Goal: Task Accomplishment & Management: Manage account settings

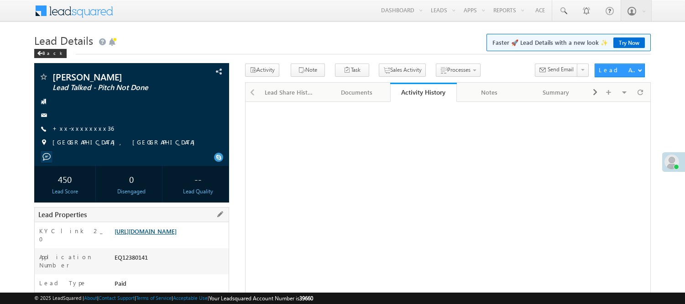
scroll to position [52, 0]
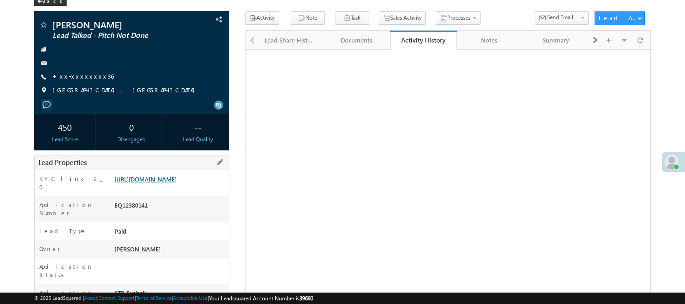
click at [170, 182] on link "https://angelbroking1-pk3em7sa.customui-test.leadsquared.com?leadId=51906a74-fe…" at bounding box center [146, 179] width 62 height 8
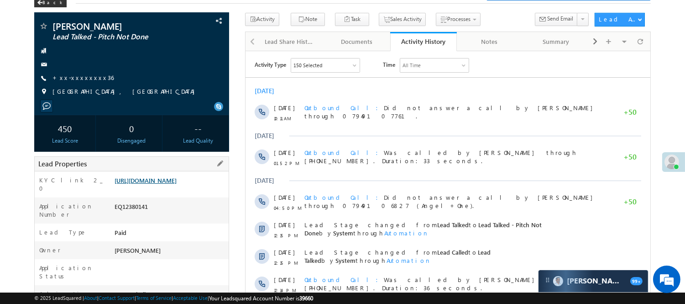
scroll to position [0, 0]
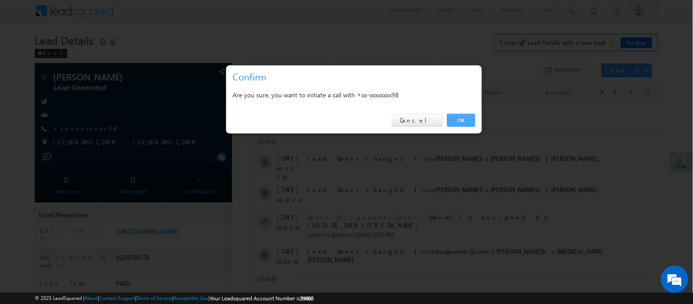
click at [457, 119] on link "OK" at bounding box center [461, 120] width 28 height 13
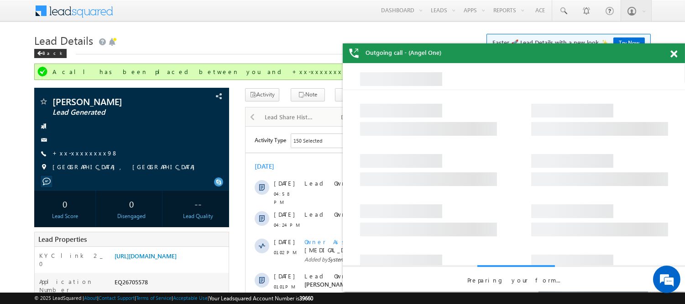
click at [673, 54] on span at bounding box center [674, 54] width 7 height 8
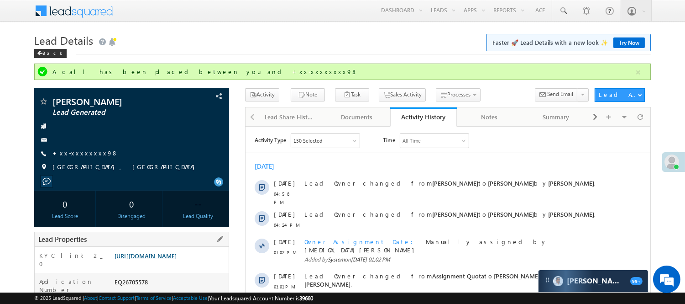
click at [177, 258] on link "https://angelbroking1-pk3em7sa.customui-test.leadsquared.com?leadId=c777dc6b-6c…" at bounding box center [146, 256] width 62 height 8
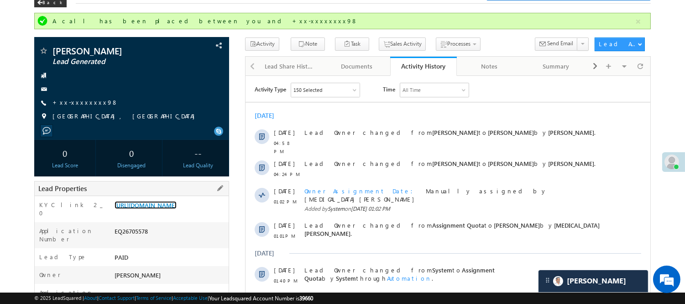
scroll to position [152, 0]
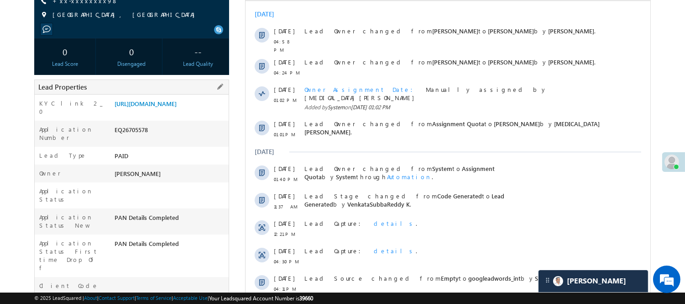
click at [128, 138] on div "EQ26705578" at bounding box center [170, 131] width 116 height 13
copy div "EQ26705578"
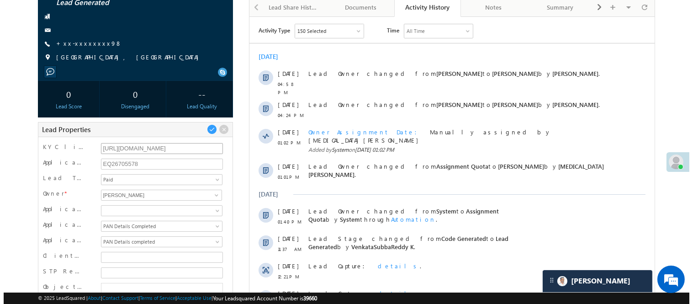
scroll to position [51, 0]
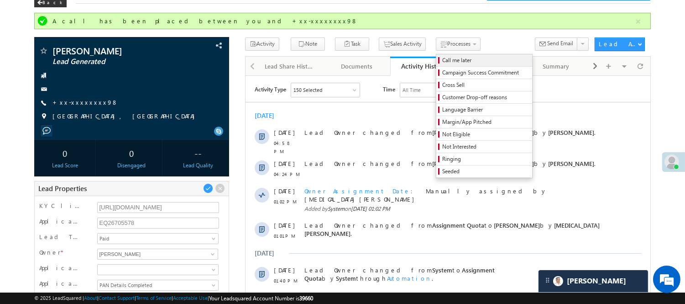
click at [442, 58] on span "Call me later" at bounding box center [485, 60] width 87 height 8
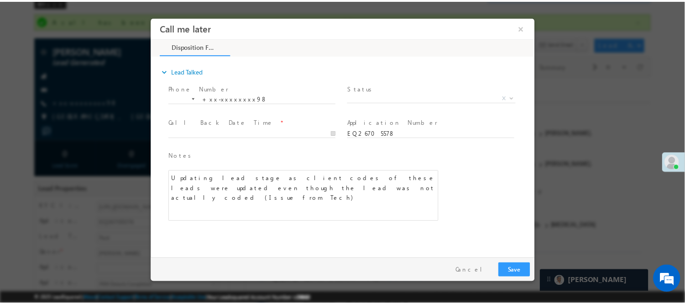
scroll to position [0, 0]
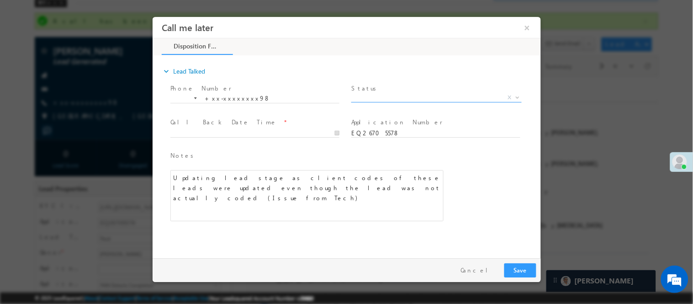
click at [391, 93] on span "X" at bounding box center [436, 97] width 170 height 9
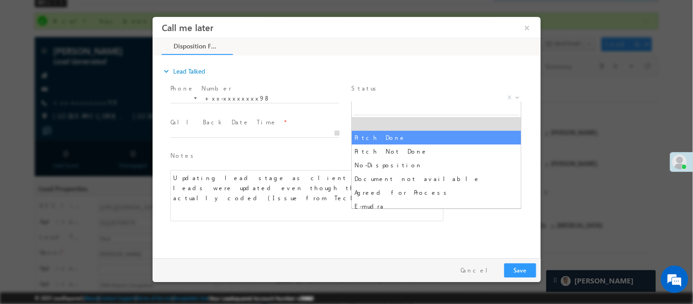
select select "Pitch Not Done"
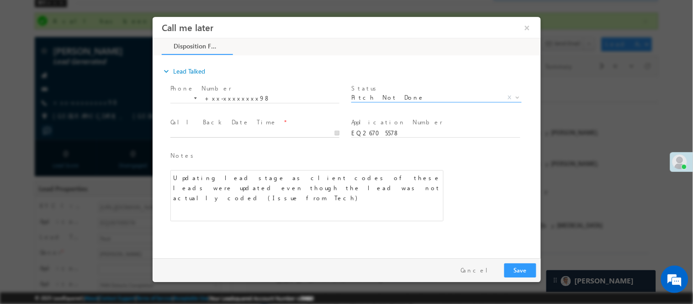
type input "08/11/25 5:23 PM"
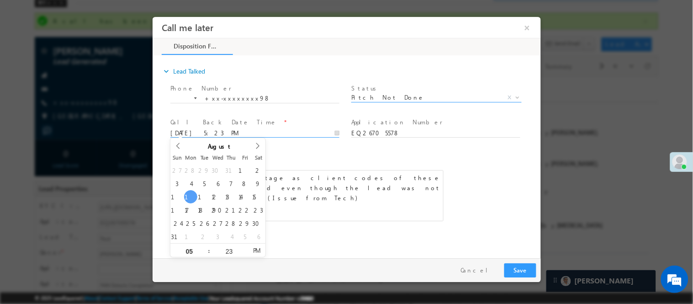
click at [310, 133] on input "08/11/25 5:23 PM" at bounding box center [254, 132] width 169 height 9
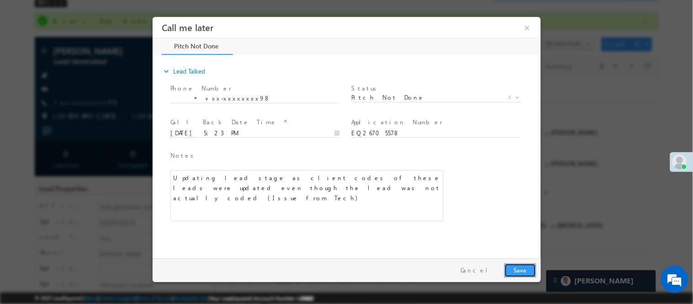
click at [520, 266] on button "Save" at bounding box center [520, 270] width 32 height 14
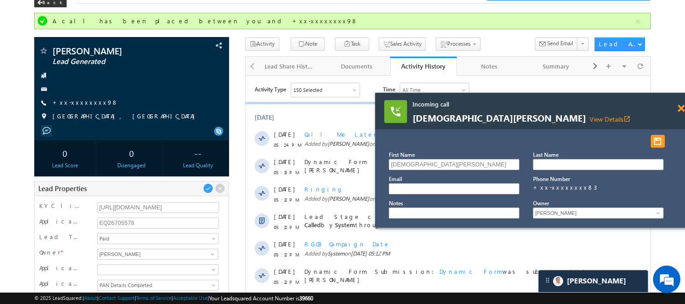
click at [680, 106] on span at bounding box center [681, 109] width 7 height 8
click at [84, 105] on link "+xx-xxxxxxxx98" at bounding box center [86, 102] width 66 height 8
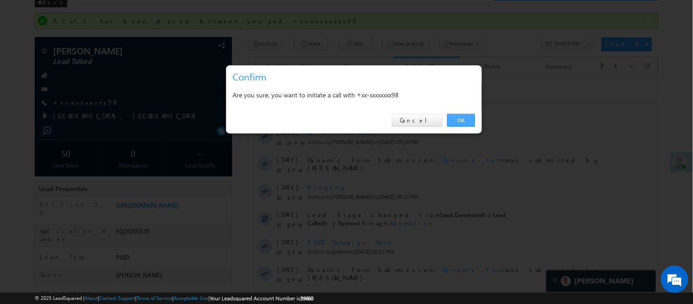
click at [470, 116] on link "OK" at bounding box center [461, 120] width 28 height 13
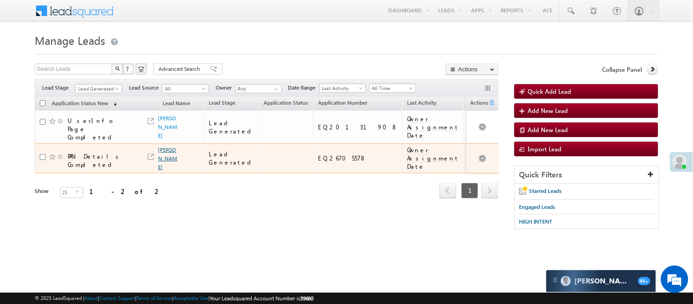
click at [165, 149] on link "[PERSON_NAME]" at bounding box center [167, 158] width 19 height 24
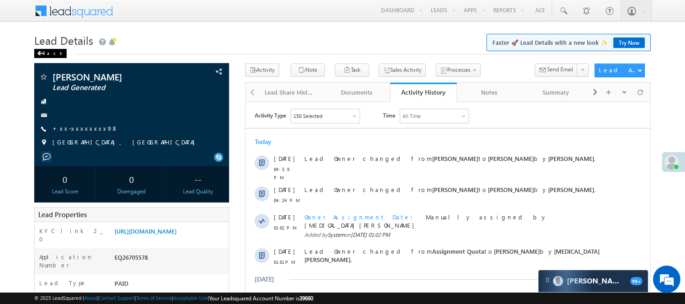
click at [52, 52] on div "Back" at bounding box center [50, 53] width 32 height 9
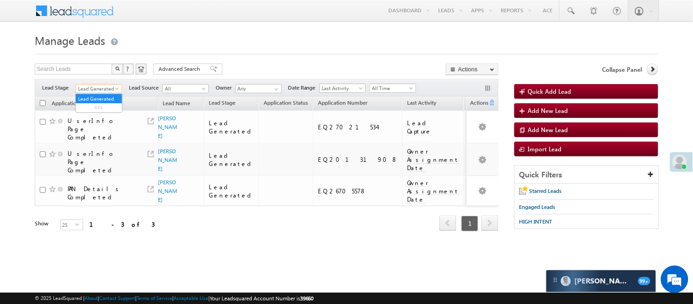
click at [100, 87] on span "Lead Generated" at bounding box center [97, 88] width 43 height 8
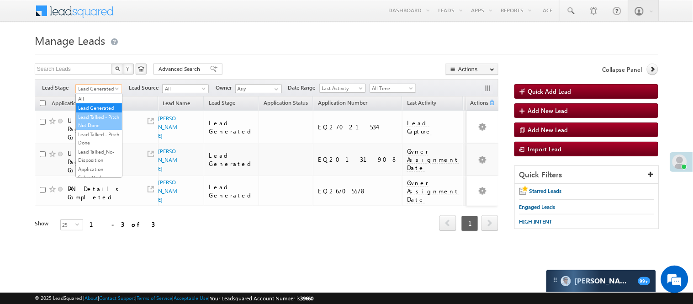
click at [100, 129] on link "Lead Talked - Pitch Not Done" at bounding box center [99, 121] width 46 height 16
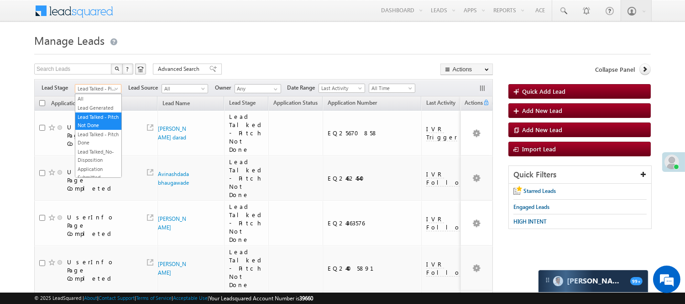
click at [94, 84] on link "Lead Talked - Pitch Not Done" at bounding box center [98, 88] width 47 height 9
click at [93, 112] on link "Lead Generated" at bounding box center [98, 108] width 46 height 8
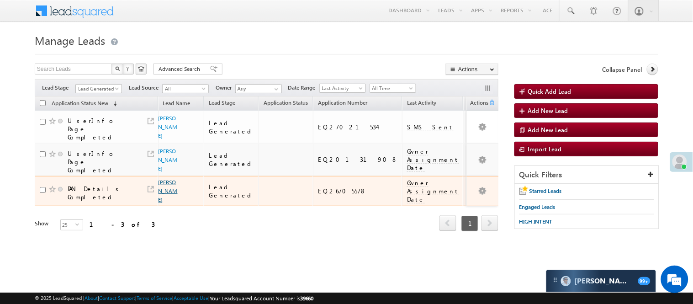
click at [169, 181] on link "[PERSON_NAME]" at bounding box center [167, 191] width 19 height 24
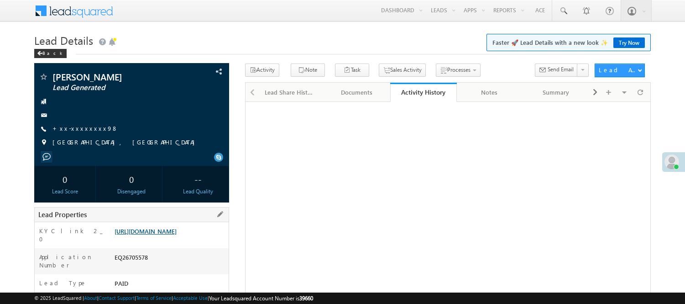
scroll to position [203, 0]
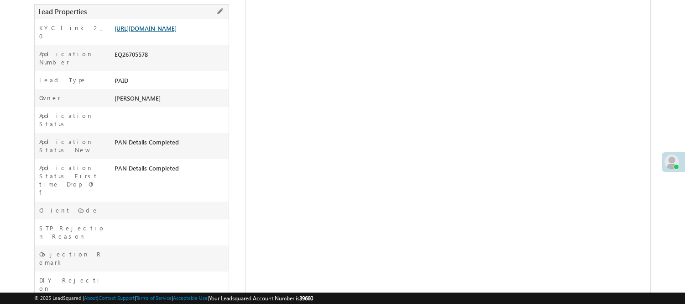
click at [153, 32] on link "[URL][DOMAIN_NAME]" at bounding box center [146, 28] width 62 height 8
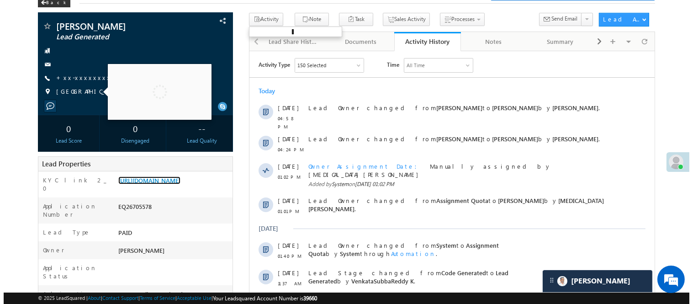
scroll to position [0, 0]
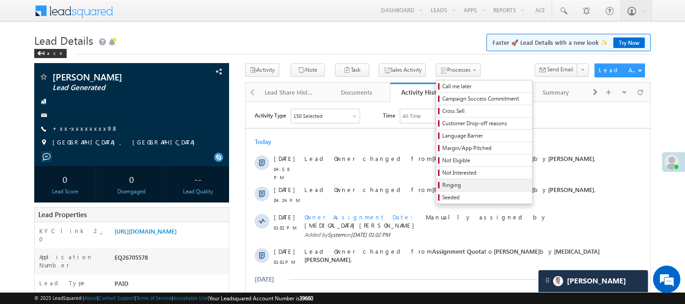
click at [442, 185] on span "Ringing" at bounding box center [485, 185] width 87 height 8
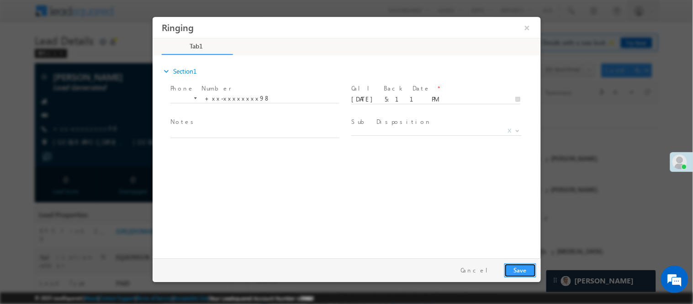
click at [517, 268] on button "Save" at bounding box center [520, 270] width 32 height 14
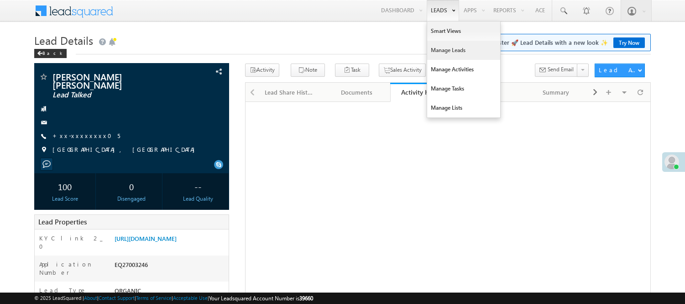
click at [434, 46] on link "Manage Leads" at bounding box center [463, 50] width 73 height 19
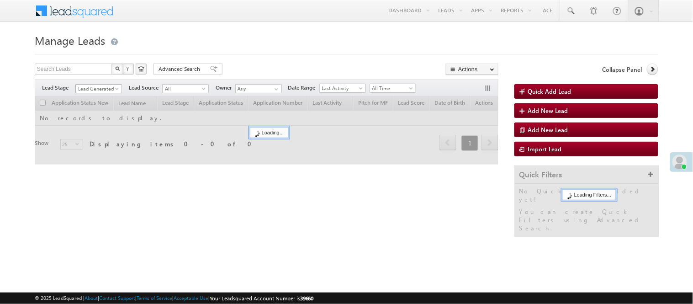
click at [106, 88] on span "Lead Generated" at bounding box center [97, 88] width 43 height 8
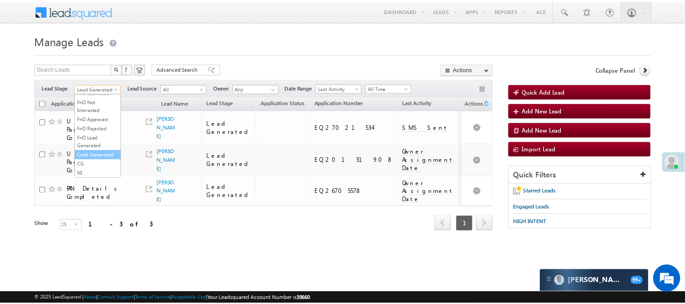
scroll to position [226, 0]
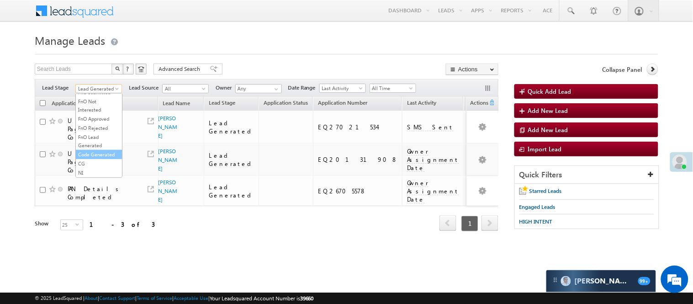
click at [107, 152] on link "Code Generated" at bounding box center [99, 154] width 46 height 8
click at [257, 65] on div "Search Leads X ? 3 results found Advanced Search Advanced Search Advanced searc…" at bounding box center [266, 69] width 463 height 13
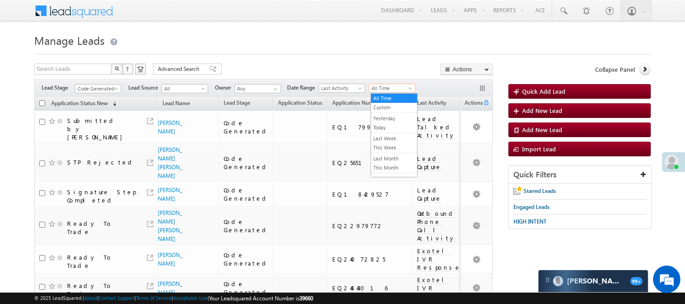
click at [380, 87] on span "All Time" at bounding box center [390, 88] width 43 height 8
click at [394, 129] on link "Today" at bounding box center [394, 127] width 46 height 8
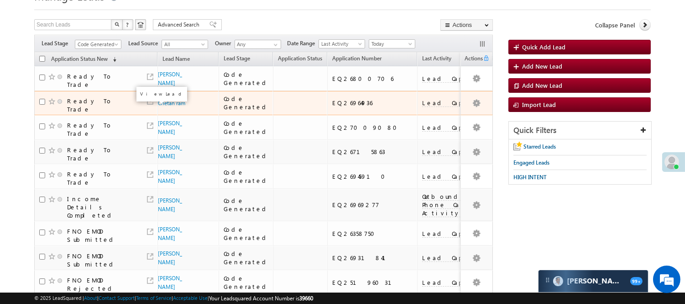
scroll to position [0, 0]
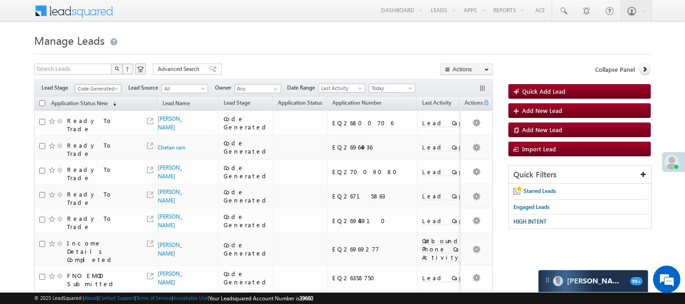
click at [107, 84] on link "Code Generated" at bounding box center [98, 88] width 47 height 9
click at [92, 109] on link "Lead Generated" at bounding box center [98, 108] width 46 height 8
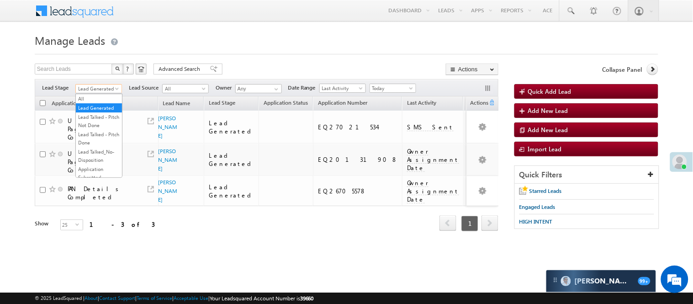
click at [106, 88] on span "Lead Generated" at bounding box center [97, 88] width 43 height 8
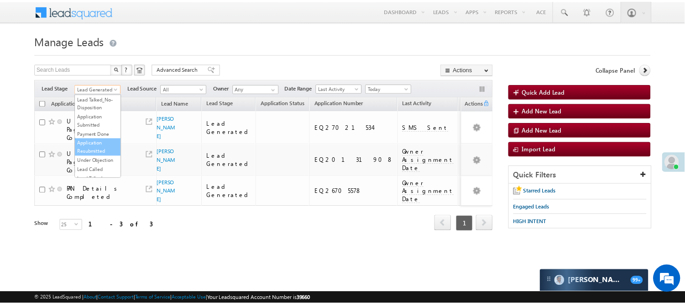
scroll to position [101, 0]
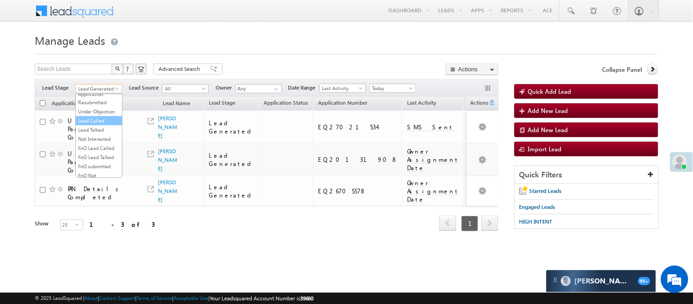
click at [101, 125] on link "Lead Called" at bounding box center [99, 120] width 46 height 8
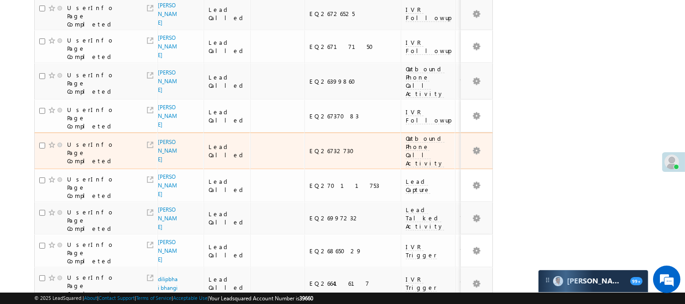
scroll to position [656, 0]
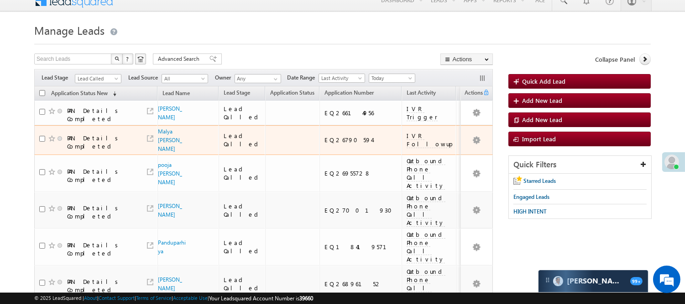
scroll to position [0, 0]
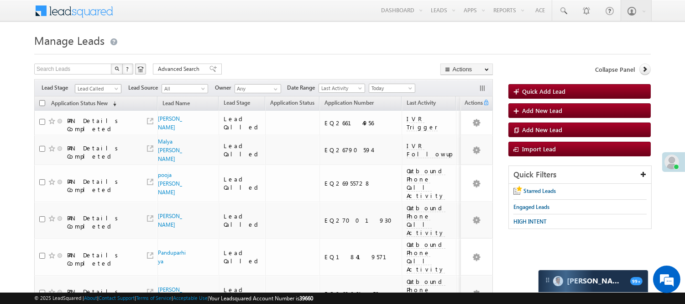
click at [104, 89] on span "Lead Called" at bounding box center [96, 88] width 43 height 8
click at [104, 111] on link "Lead Generated" at bounding box center [98, 108] width 46 height 8
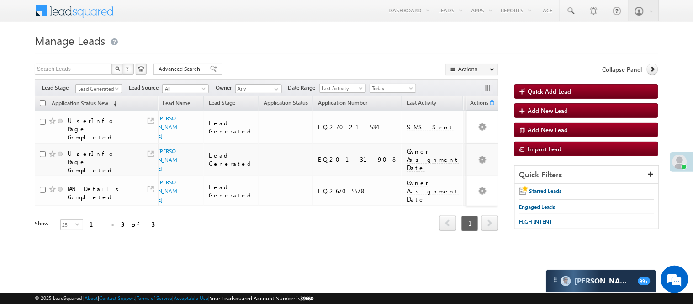
click at [100, 83] on div "Filters Lead Stage All Lead Generated Lead Talked - Pitch Not Done Lead Talked …" at bounding box center [266, 87] width 463 height 17
click at [101, 87] on span "Lead Generated" at bounding box center [97, 88] width 43 height 8
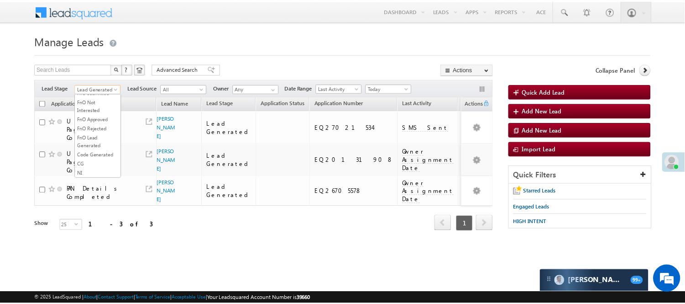
scroll to position [125, 0]
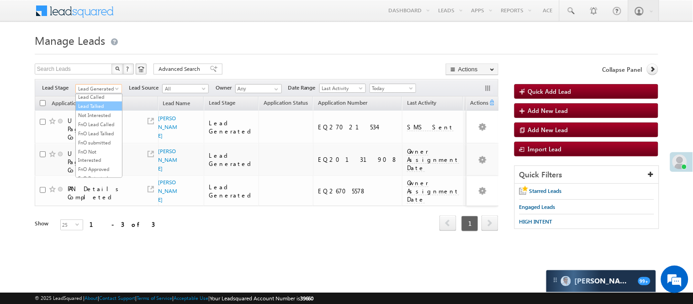
click at [100, 110] on link "Lead Talked" at bounding box center [99, 106] width 46 height 8
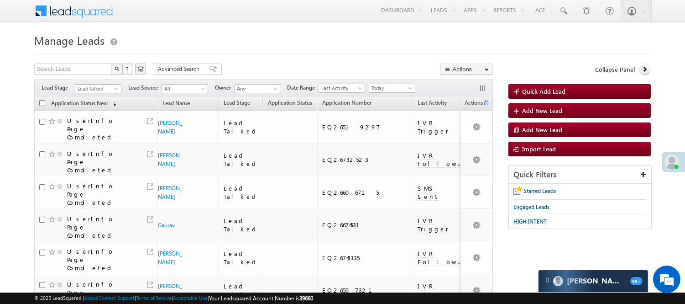
click at [107, 87] on span "Lead Talked" at bounding box center [96, 88] width 43 height 8
drag, startPoint x: 103, startPoint y: 133, endPoint x: 107, endPoint y: 140, distance: 7.4
click at [107, 140] on ul "All Lead Generated Lead Talked - Pitch Not Done Lead Talked - Pitch Done Lead T…" at bounding box center [98, 136] width 47 height 84
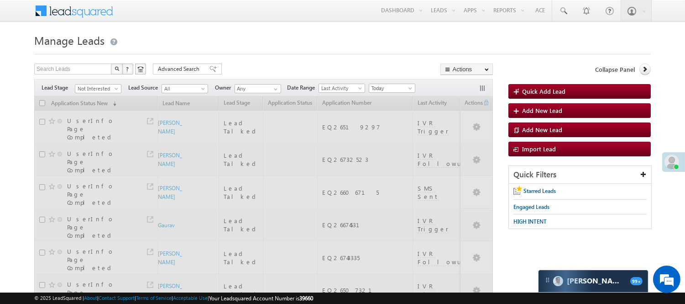
click at [105, 84] on span "Not Interested" at bounding box center [96, 88] width 43 height 8
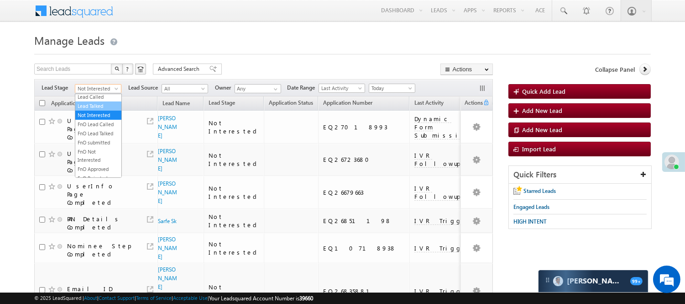
click at [93, 110] on link "Lead Talked" at bounding box center [98, 106] width 46 height 8
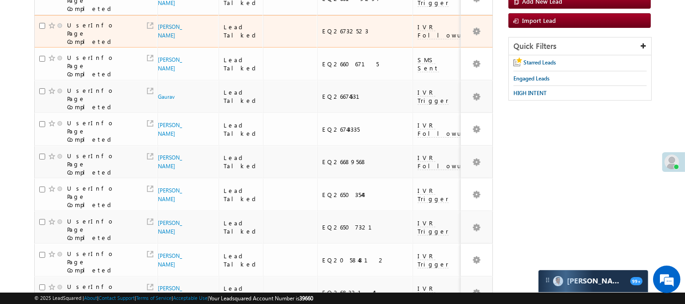
scroll to position [0, 0]
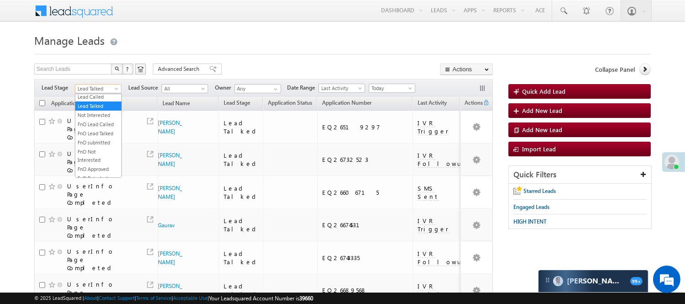
click at [103, 89] on span "Lead Talked" at bounding box center [96, 88] width 43 height 8
click at [100, 101] on link "Lead Called" at bounding box center [98, 97] width 46 height 8
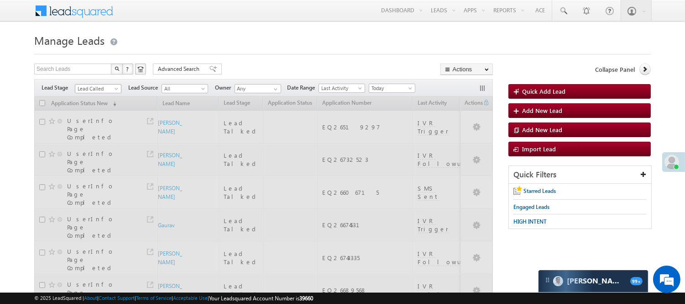
click at [95, 90] on span "Lead Called" at bounding box center [96, 88] width 43 height 8
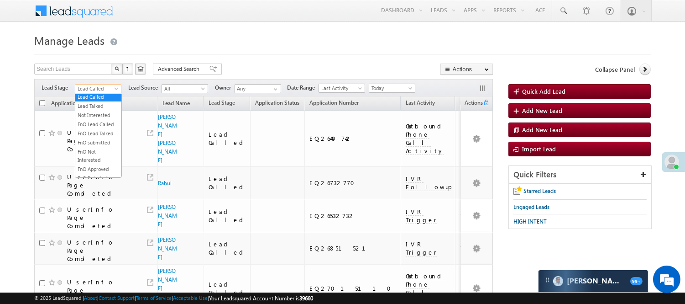
click at [90, 92] on link "Under Objection" at bounding box center [98, 88] width 46 height 8
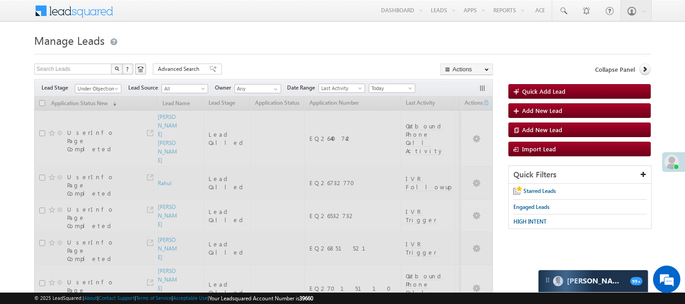
click at [294, 63] on div "Search Leads X ? 96 results found Advanced Search Advanced Search Advanced sear…" at bounding box center [263, 69] width 459 height 13
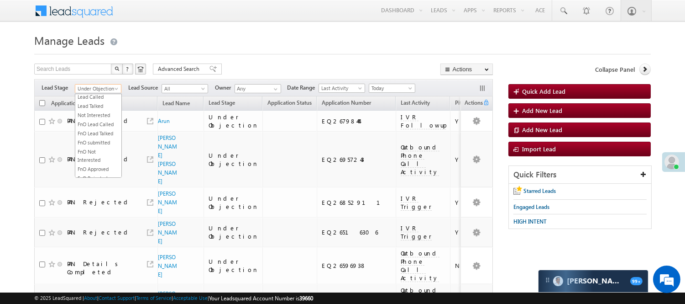
click at [98, 88] on span "Under Objection" at bounding box center [96, 88] width 43 height 8
click at [104, 119] on link "Not Interested" at bounding box center [98, 115] width 46 height 8
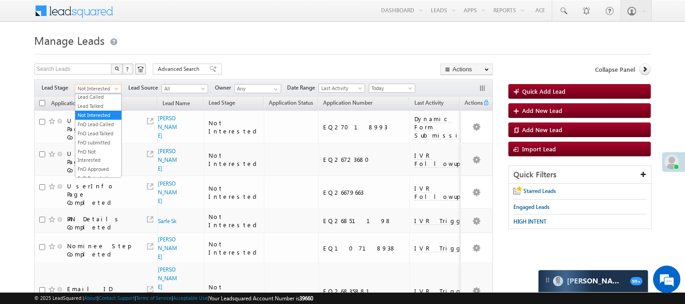
click at [105, 86] on span "Not Interested" at bounding box center [96, 88] width 43 height 8
click at [95, 110] on li "Lead Talked" at bounding box center [98, 105] width 46 height 9
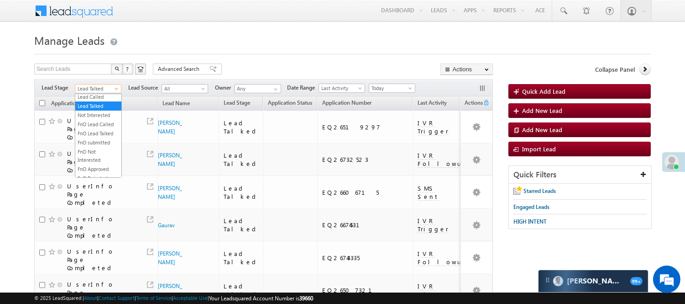
click at [94, 90] on span "Lead Talked" at bounding box center [96, 88] width 43 height 8
click at [93, 129] on link "Lead Talked - Pitch Not Done" at bounding box center [98, 121] width 46 height 16
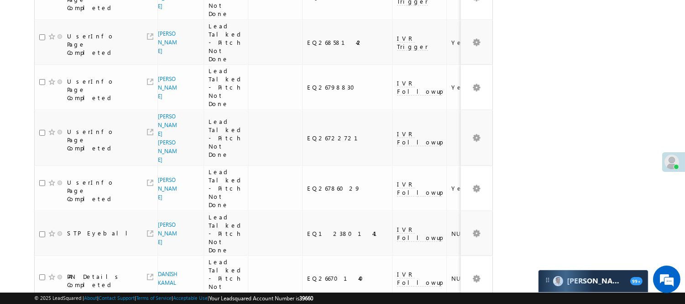
scroll to position [609, 0]
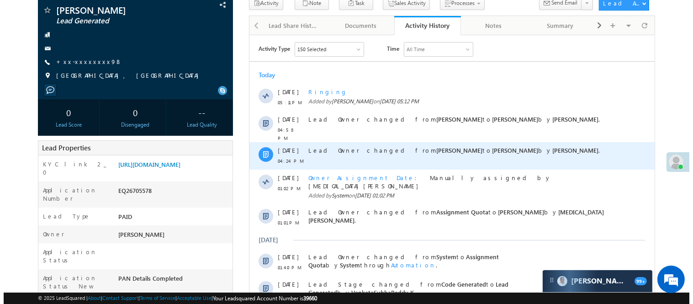
scroll to position [51, 0]
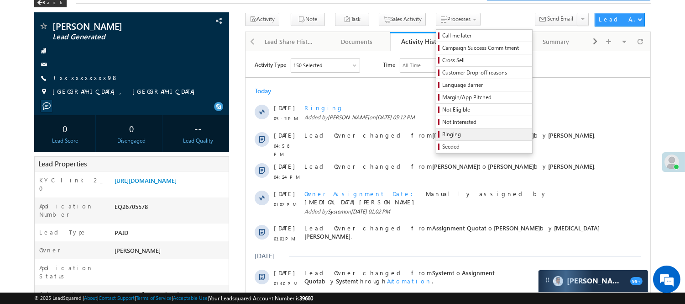
click at [442, 134] on span "Ringing" at bounding box center [485, 134] width 87 height 8
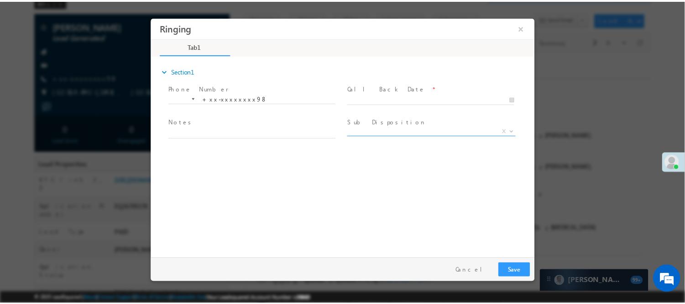
scroll to position [0, 0]
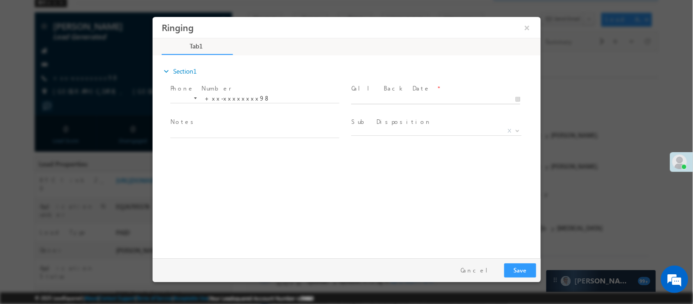
type input "08/11/25 5:12 PM"
click at [410, 101] on input "08/11/25 5:12 PM" at bounding box center [435, 99] width 169 height 9
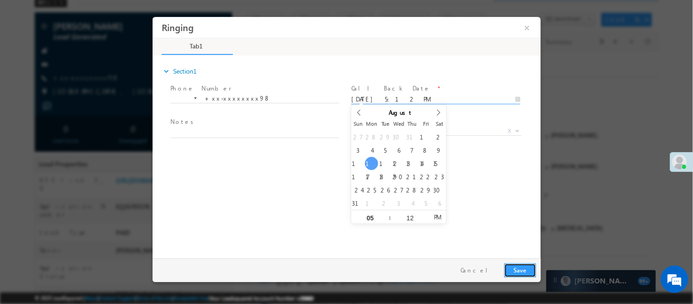
click at [516, 271] on button "Save" at bounding box center [520, 270] width 32 height 14
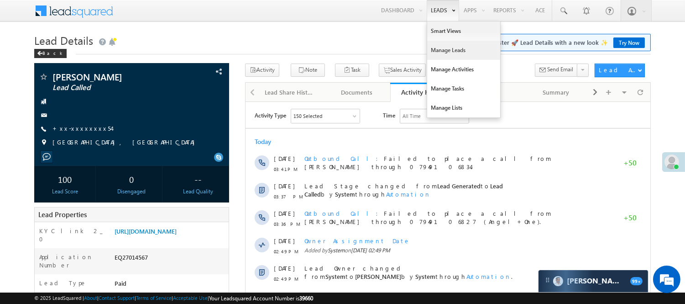
click at [446, 51] on link "Manage Leads" at bounding box center [463, 50] width 73 height 19
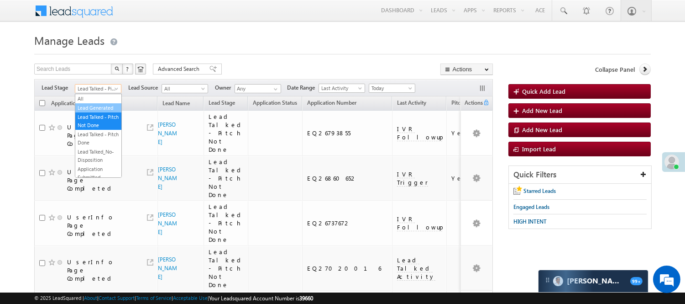
click at [88, 112] on link "Lead Generated" at bounding box center [98, 108] width 46 height 8
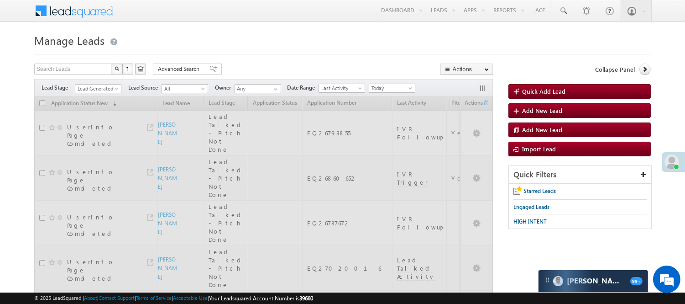
click at [257, 39] on h1 "Manage Leads" at bounding box center [342, 40] width 617 height 18
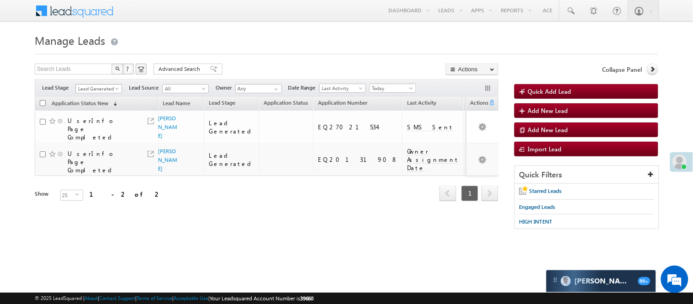
click at [92, 89] on span "Lead Generated" at bounding box center [97, 88] width 43 height 8
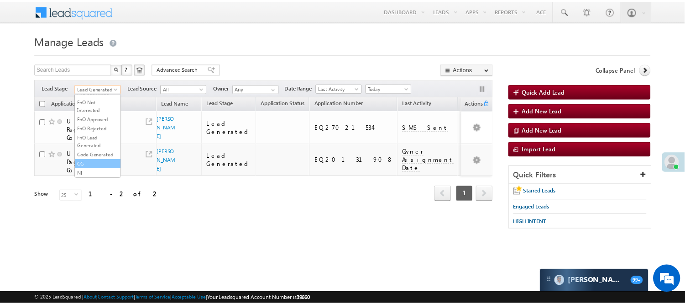
scroll to position [226, 0]
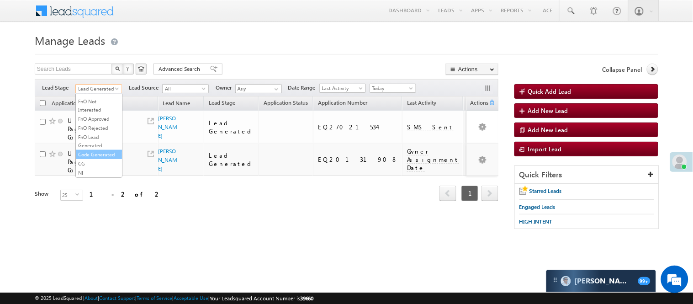
click at [98, 151] on link "Code Generated" at bounding box center [99, 154] width 46 height 8
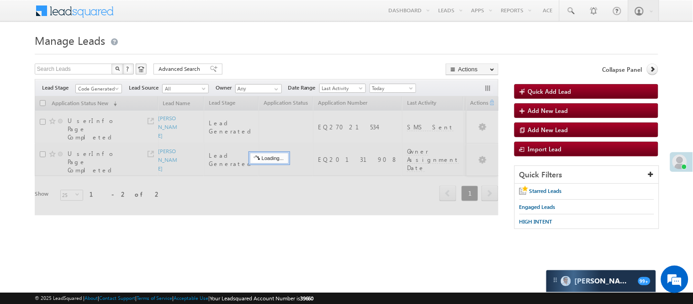
click at [236, 74] on div "Search Leads X ? 2 results found Advanced Search Advanced Search Advanced searc…" at bounding box center [266, 69] width 463 height 13
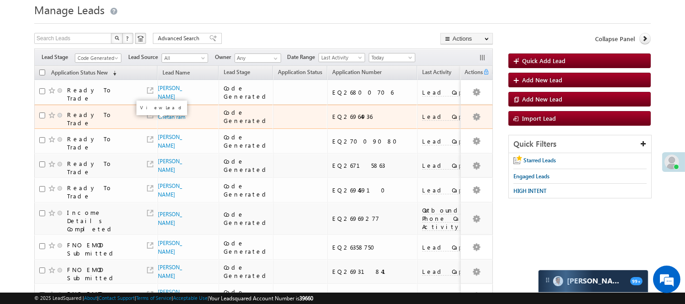
scroll to position [0, 0]
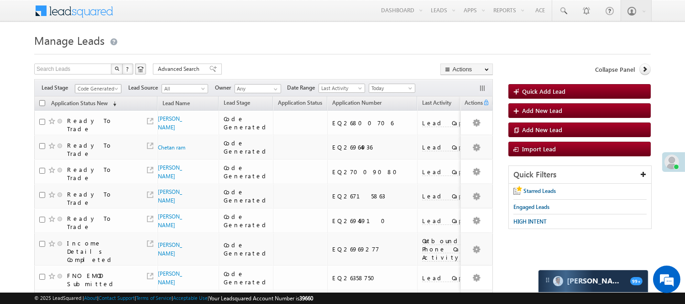
click at [104, 89] on span "Code Generated" at bounding box center [96, 88] width 43 height 8
click at [106, 112] on link "Lead Generated" at bounding box center [98, 108] width 46 height 8
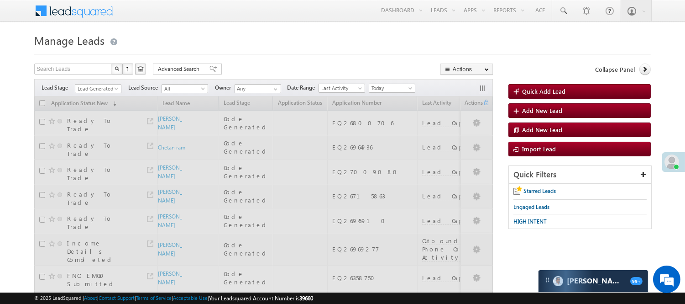
click at [276, 61] on form "Manage Leads Quick Add Lead Search Leads X ? 14 results found Advanced Search A…" at bounding box center [342, 294] width 617 height 526
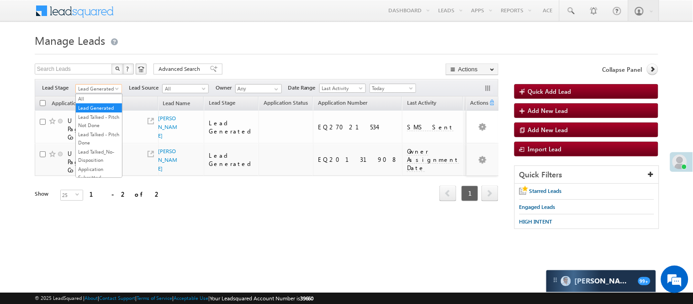
click at [106, 87] on span "Lead Generated" at bounding box center [97, 88] width 43 height 8
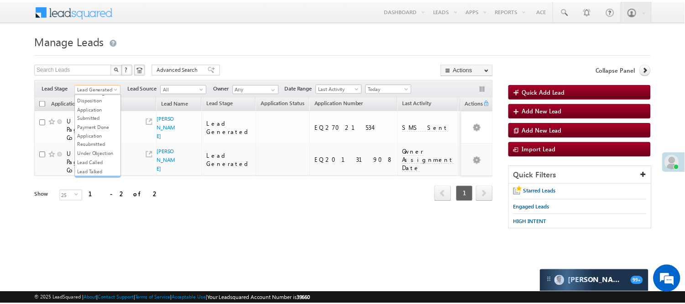
scroll to position [152, 0]
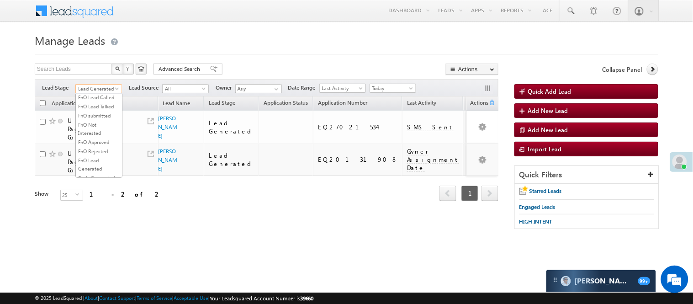
click at [109, 83] on link "Lead Talked" at bounding box center [99, 79] width 46 height 8
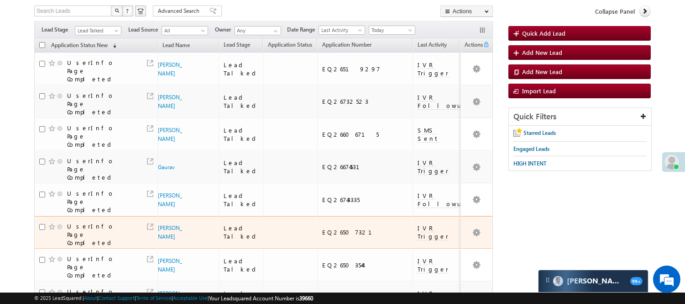
scroll to position [0, 0]
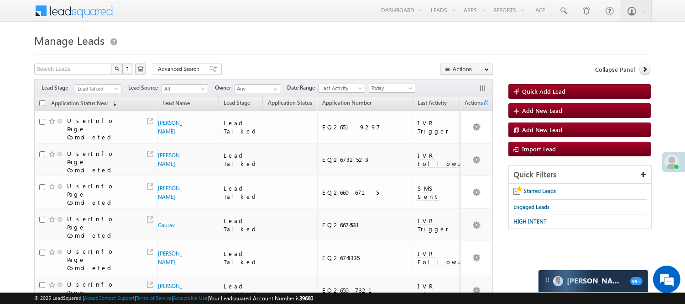
click at [393, 167] on link "This Month" at bounding box center [394, 167] width 46 height 8
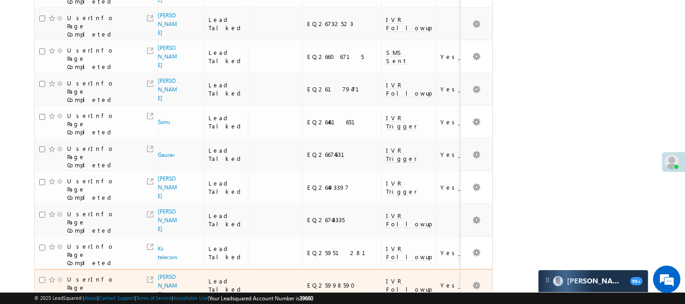
scroll to position [597, 0]
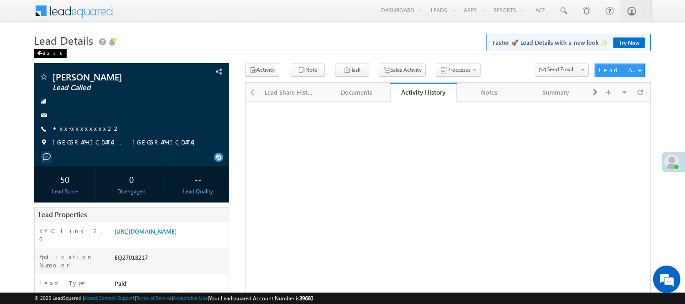
click at [51, 52] on div "Back" at bounding box center [50, 53] width 32 height 9
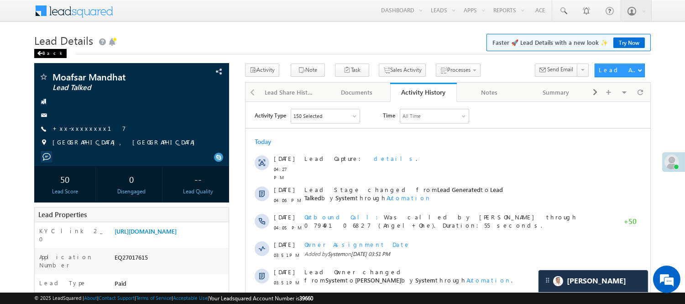
click at [47, 52] on div "Back" at bounding box center [50, 53] width 32 height 9
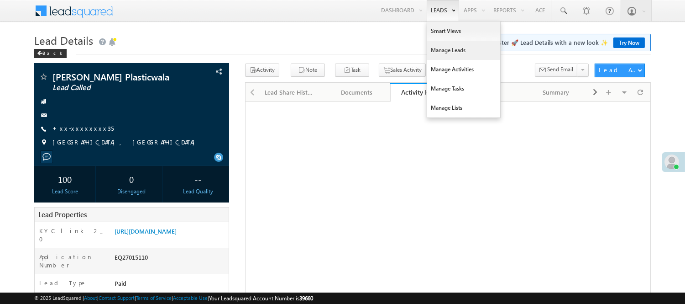
click at [445, 46] on link "Manage Leads" at bounding box center [463, 50] width 73 height 19
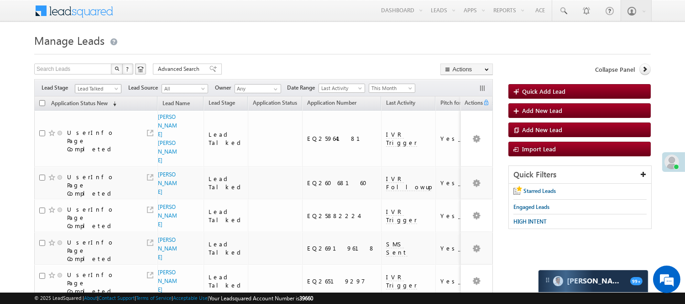
click at [105, 87] on span "Lead Talked" at bounding box center [96, 88] width 43 height 8
click at [97, 112] on link "Lead Generated" at bounding box center [98, 108] width 46 height 8
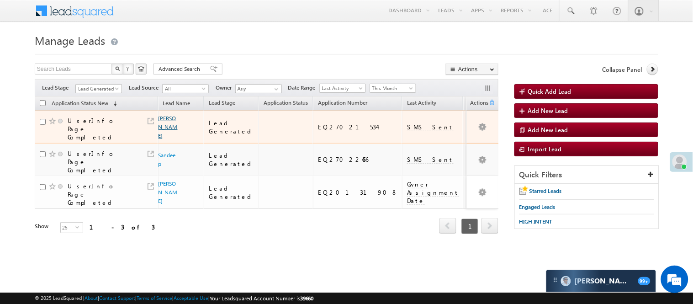
click at [163, 124] on link "[PERSON_NAME]" at bounding box center [167, 127] width 19 height 24
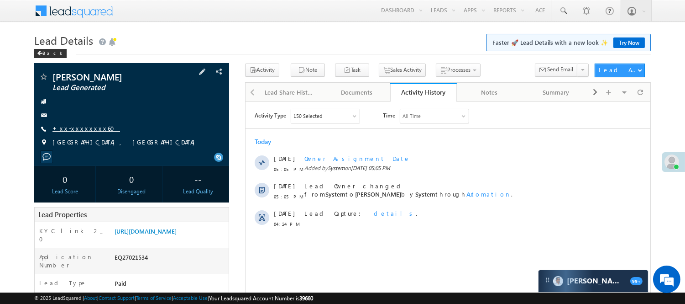
click at [79, 129] on link "+xx-xxxxxxxx60" at bounding box center [87, 128] width 68 height 8
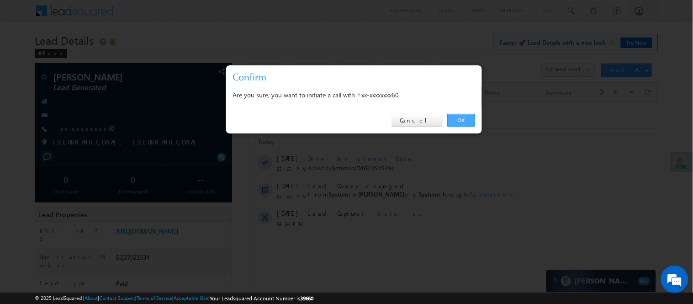
click at [460, 116] on link "OK" at bounding box center [461, 120] width 28 height 13
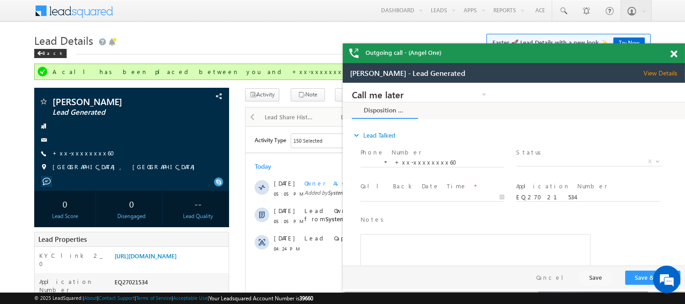
click at [673, 54] on span at bounding box center [674, 54] width 7 height 8
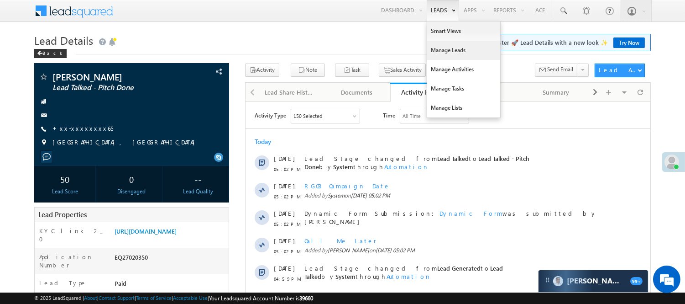
click at [451, 44] on link "Manage Leads" at bounding box center [463, 50] width 73 height 19
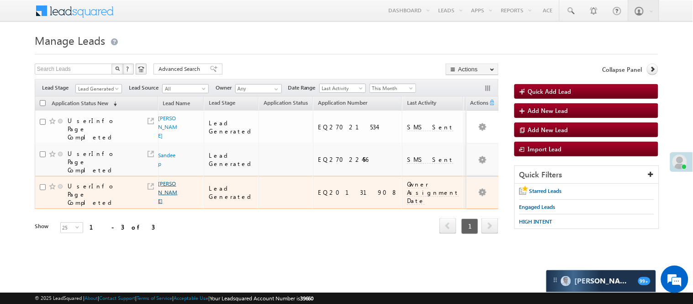
click at [162, 180] on link "[PERSON_NAME]" at bounding box center [167, 192] width 19 height 24
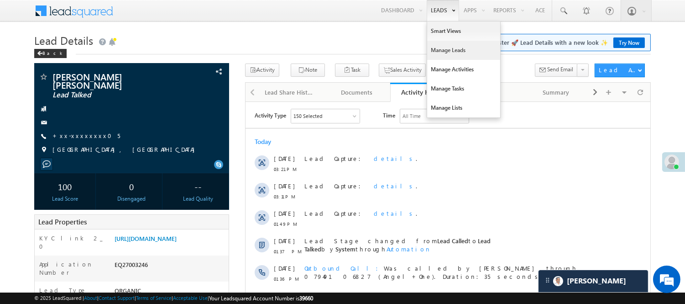
click at [428, 48] on link "Manage Leads" at bounding box center [463, 50] width 73 height 19
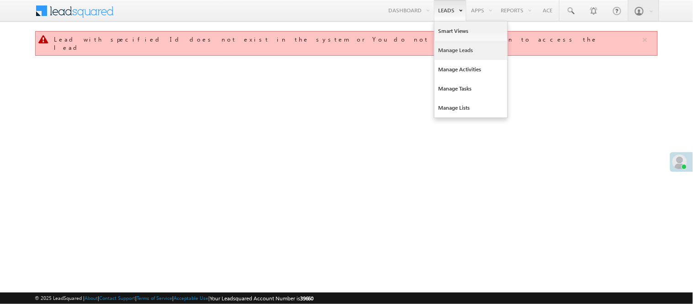
click at [453, 49] on link "Manage Leads" at bounding box center [470, 50] width 73 height 19
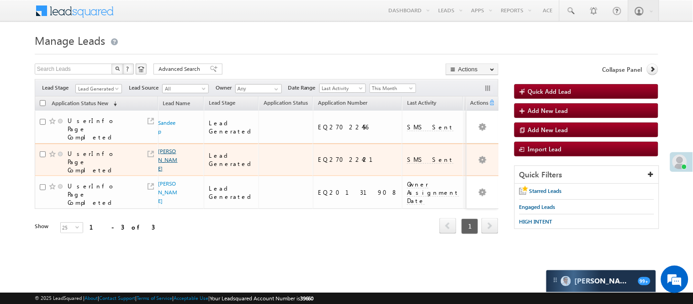
click at [164, 147] on link "[PERSON_NAME]" at bounding box center [167, 159] width 19 height 24
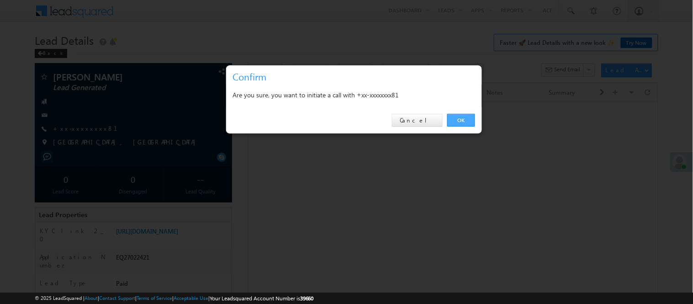
click at [462, 117] on link "OK" at bounding box center [461, 120] width 28 height 13
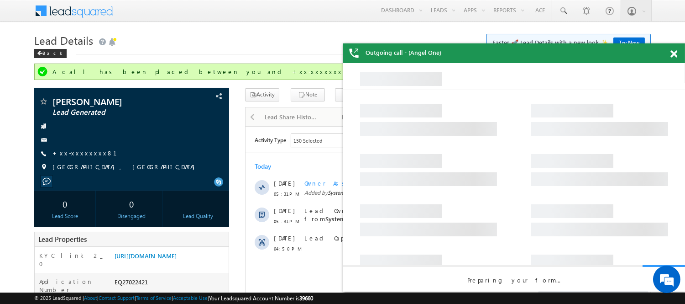
click at [674, 53] on span at bounding box center [674, 54] width 7 height 8
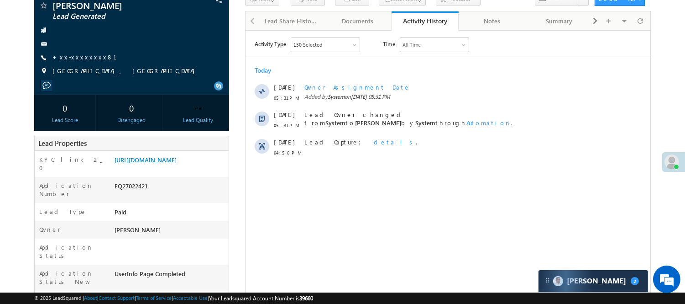
scroll to position [203, 0]
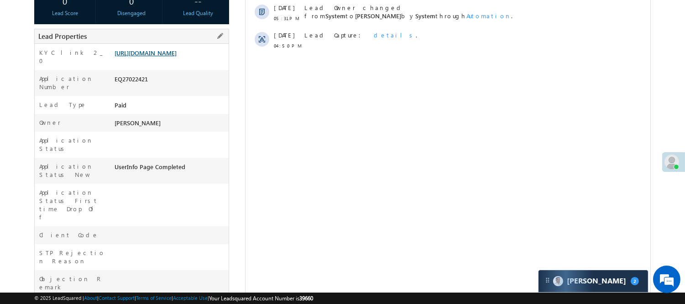
click at [162, 57] on link "https://angelbroking1-pk3em7sa.customui-test.leadsquared.com?leadId=8520268f-7a…" at bounding box center [146, 53] width 62 height 8
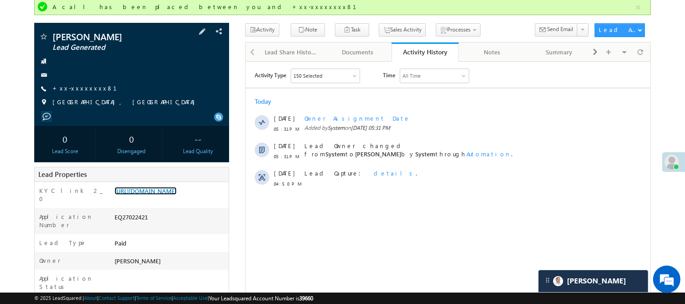
scroll to position [51, 0]
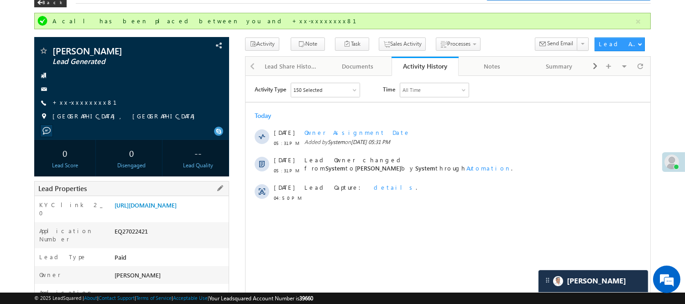
click at [129, 235] on div "EQ27022421" at bounding box center [170, 232] width 116 height 13
copy div "EQ27022421"
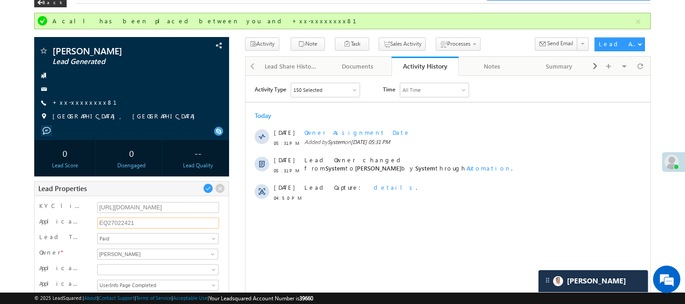
click at [124, 226] on input "EQ27022421" at bounding box center [158, 222] width 122 height 11
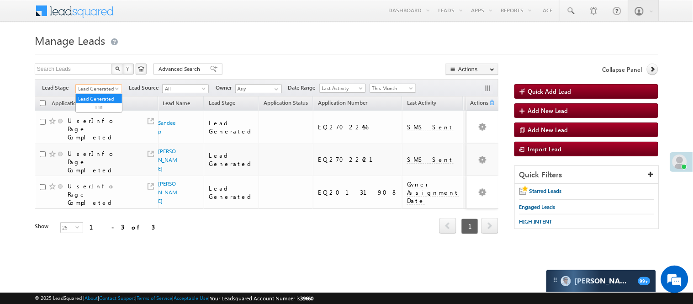
click at [116, 84] on link "Lead Generated" at bounding box center [98, 88] width 47 height 9
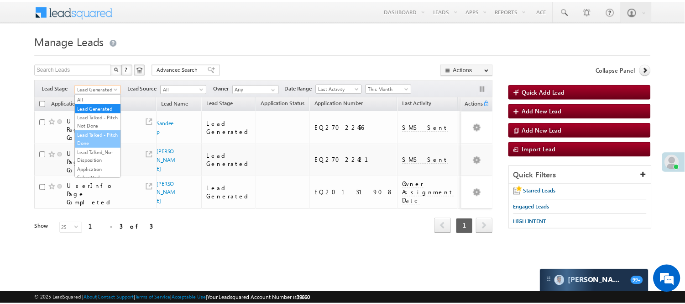
scroll to position [226, 0]
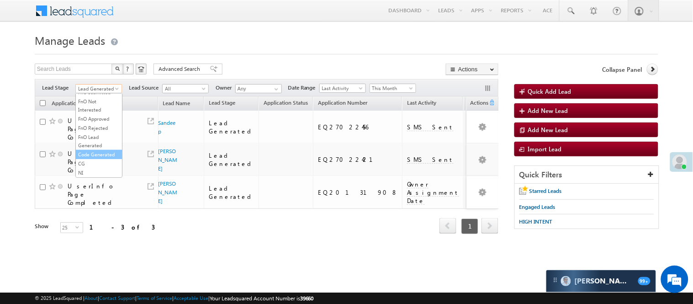
click at [80, 156] on link "Code Generated" at bounding box center [99, 154] width 46 height 8
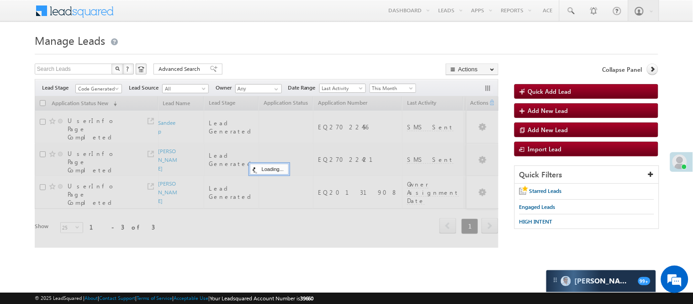
click at [263, 51] on div at bounding box center [346, 51] width 623 height 6
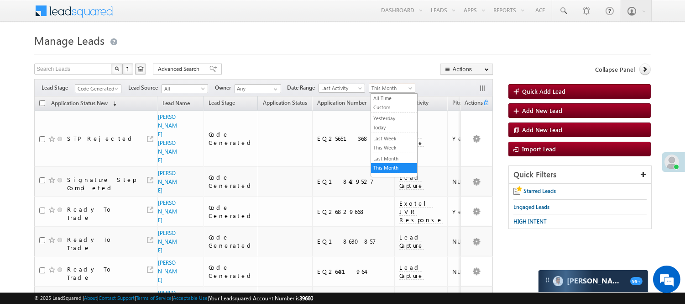
click at [386, 85] on span "This Month" at bounding box center [390, 88] width 43 height 8
click at [385, 128] on link "Today" at bounding box center [394, 127] width 46 height 8
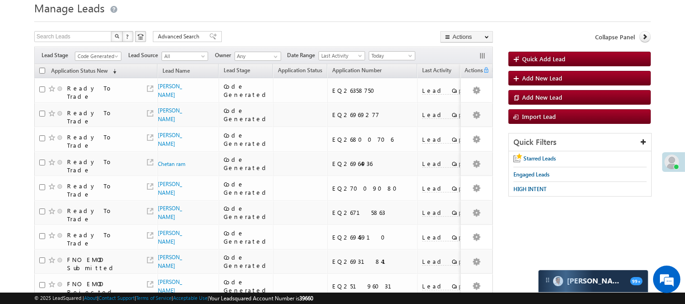
scroll to position [0, 0]
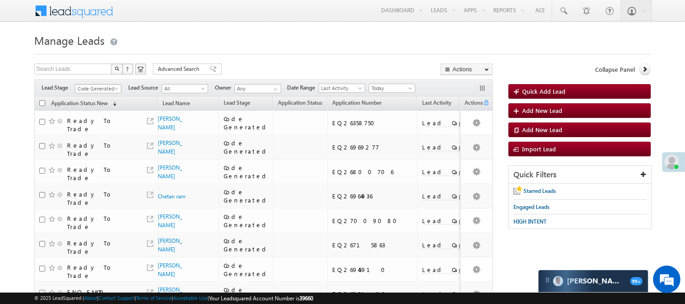
click at [110, 89] on span "Code Generated" at bounding box center [96, 88] width 43 height 8
click at [105, 152] on link "Lead Called" at bounding box center [98, 147] width 46 height 8
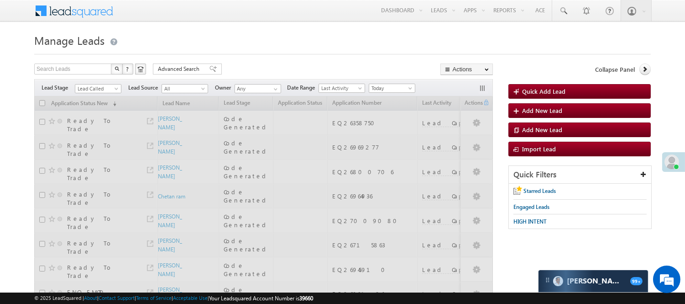
click at [267, 47] on h1 "Manage Leads" at bounding box center [342, 40] width 617 height 18
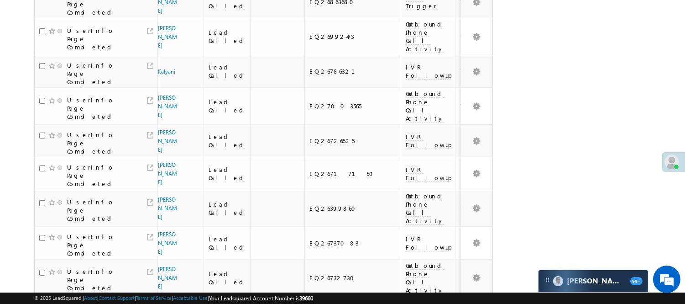
scroll to position [647, 0]
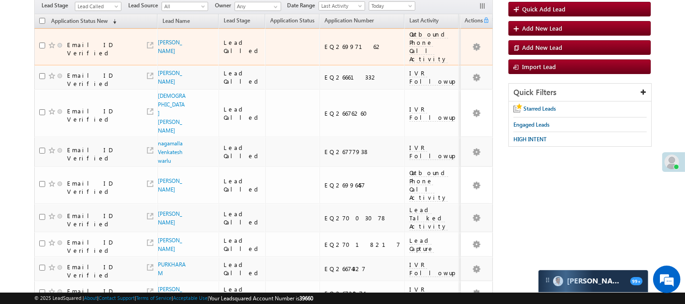
scroll to position [0, 0]
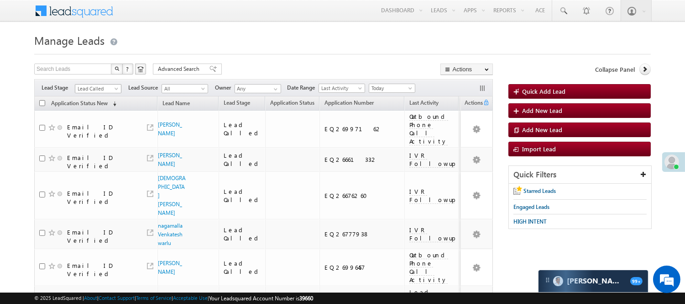
click at [92, 89] on span "Lead Called" at bounding box center [96, 88] width 43 height 8
click at [94, 110] on link "Lead Talked" at bounding box center [98, 106] width 46 height 8
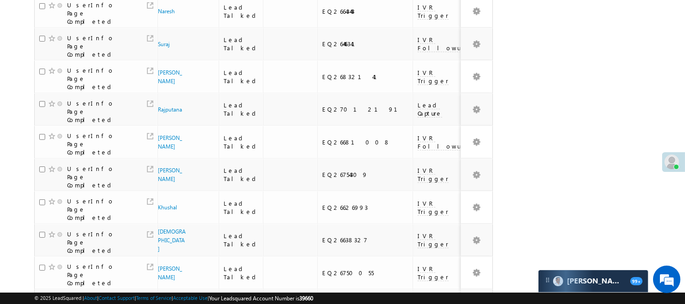
scroll to position [594, 0]
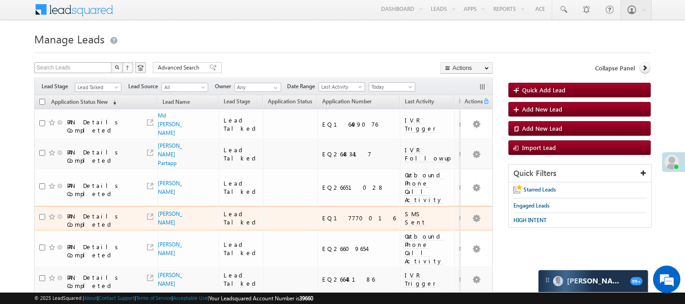
scroll to position [0, 0]
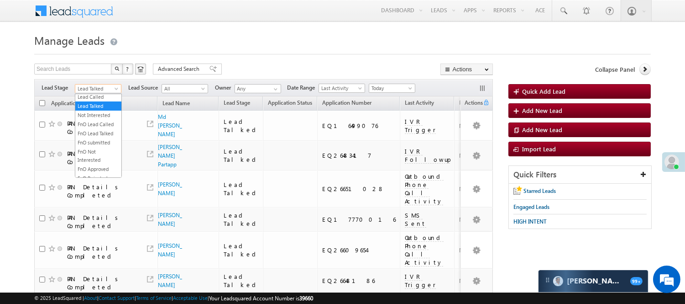
click at [99, 85] on span "Lead Talked" at bounding box center [96, 88] width 43 height 8
click at [91, 112] on link "Lead Generated" at bounding box center [98, 108] width 46 height 8
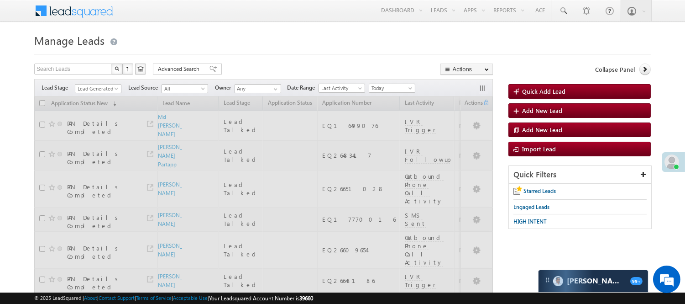
click at [270, 42] on h1 "Manage Leads" at bounding box center [342, 40] width 617 height 18
click at [94, 87] on span "Lead Generated" at bounding box center [96, 88] width 43 height 8
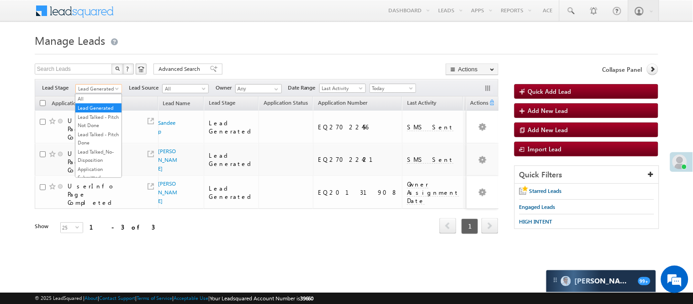
click at [175, 209] on div "Refresh first prev 1 next last 1 - 3 of 3" at bounding box center [266, 222] width 463 height 26
click at [97, 84] on span "Lead Generated" at bounding box center [97, 88] width 43 height 8
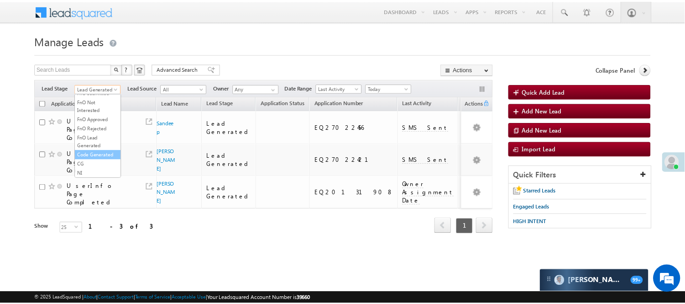
scroll to position [226, 0]
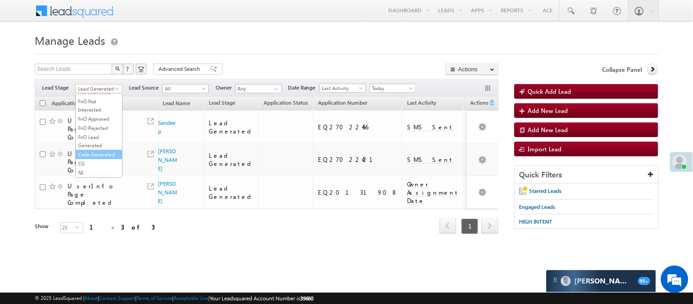
click at [97, 150] on link "Code Generated" at bounding box center [99, 154] width 46 height 8
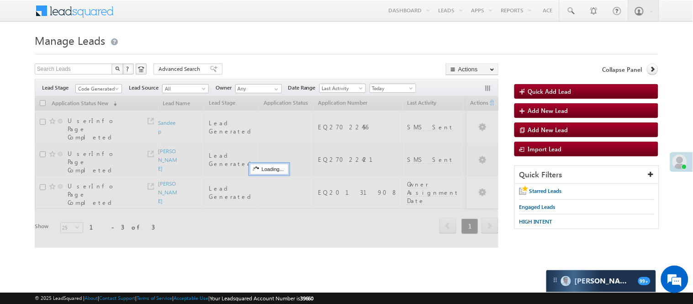
click at [231, 56] on form "Manage Leads Quick Add Lead Search Leads X ? 3 results found Advanced Search Ad…" at bounding box center [346, 145] width 623 height 228
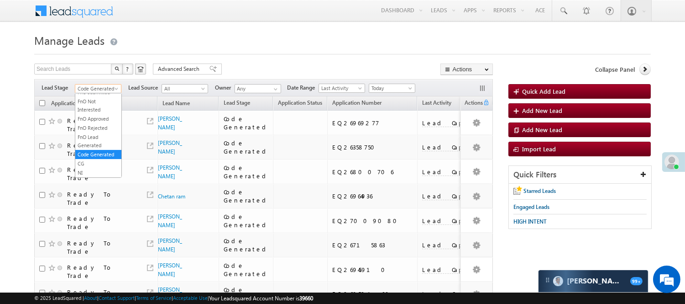
click at [92, 92] on span "Code Generated" at bounding box center [96, 88] width 43 height 8
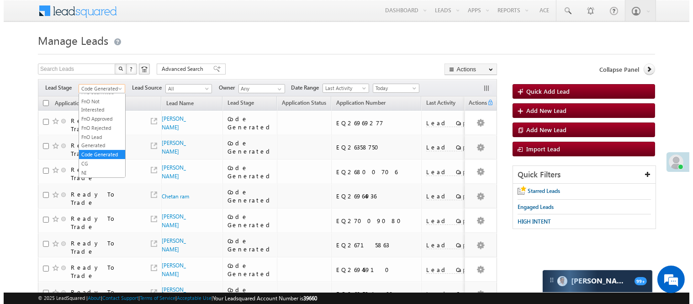
scroll to position [0, 0]
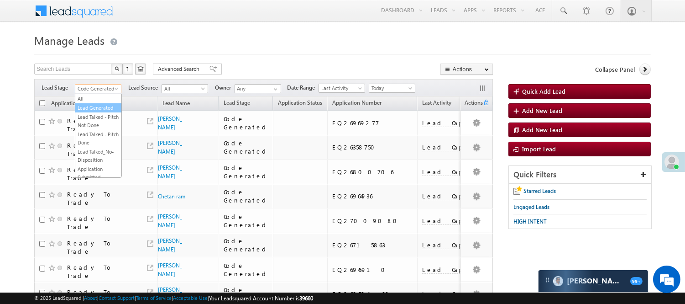
click at [97, 112] on link "Lead Generated" at bounding box center [98, 108] width 46 height 8
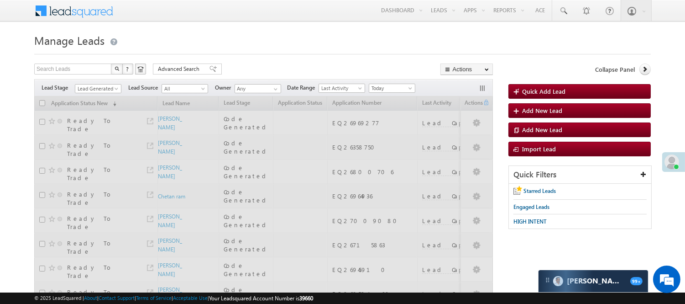
click at [232, 70] on div "Search Leads X ? 14 results found Advanced Search Advanced Search Advanced sear…" at bounding box center [263, 69] width 459 height 13
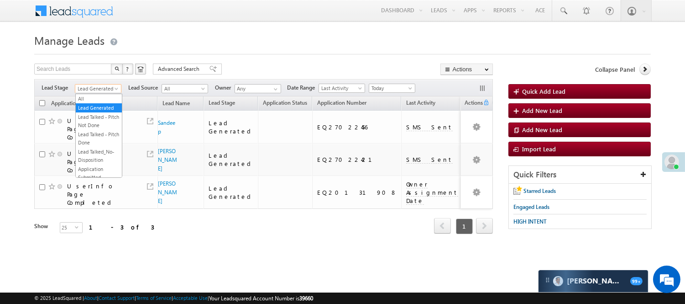
click at [108, 90] on span "Lead Generated" at bounding box center [96, 88] width 43 height 8
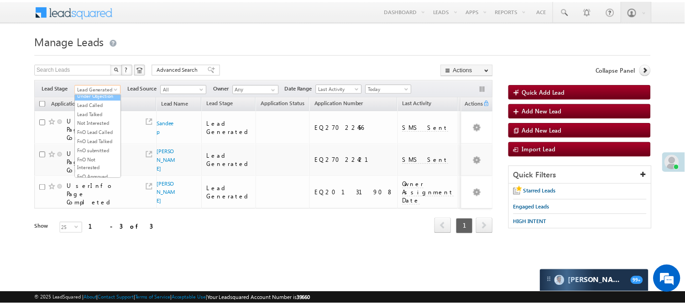
scroll to position [101, 0]
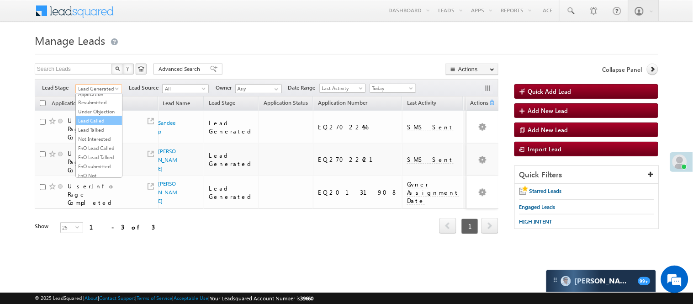
click at [95, 125] on link "Lead Called" at bounding box center [99, 120] width 46 height 8
click at [244, 52] on div at bounding box center [346, 51] width 623 height 6
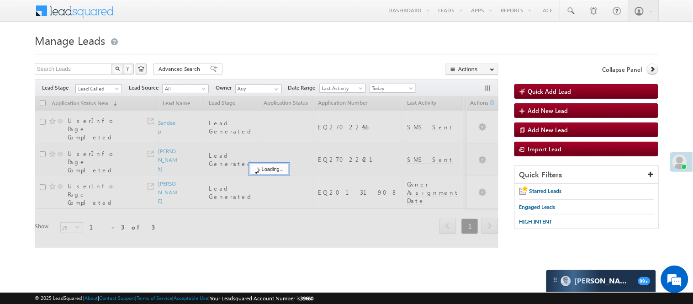
click at [94, 87] on span "Lead Called" at bounding box center [97, 88] width 43 height 8
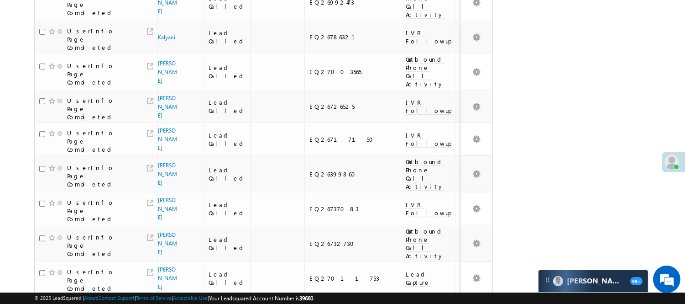
scroll to position [647, 0]
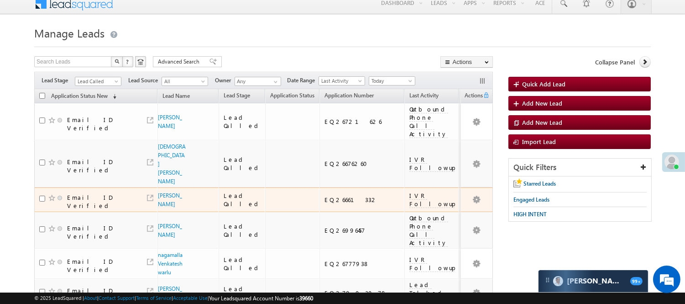
scroll to position [0, 0]
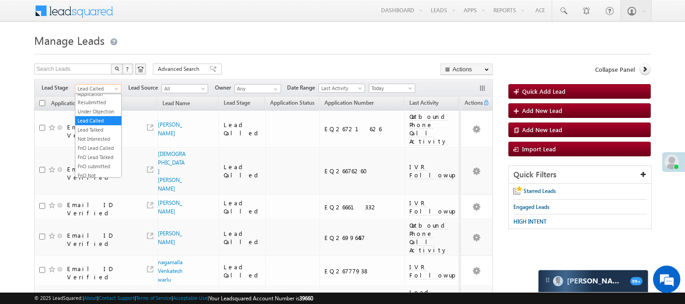
click at [96, 89] on span "Lead Called" at bounding box center [96, 88] width 43 height 8
click at [97, 112] on link "Lead Generated" at bounding box center [98, 108] width 46 height 8
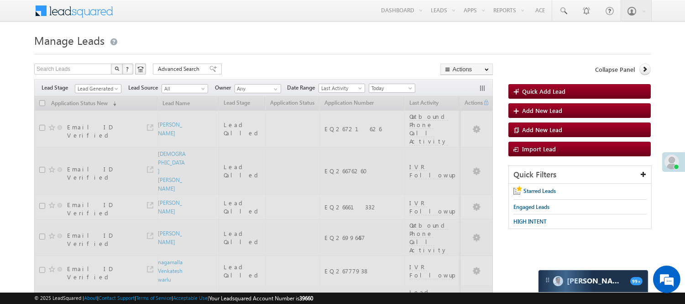
click at [247, 47] on h1 "Manage Leads" at bounding box center [342, 40] width 617 height 18
click at [104, 83] on div "Filters Lead Stage All Lead Generated Lead Talked - Pitch Not Done Lead Talked …" at bounding box center [263, 87] width 459 height 17
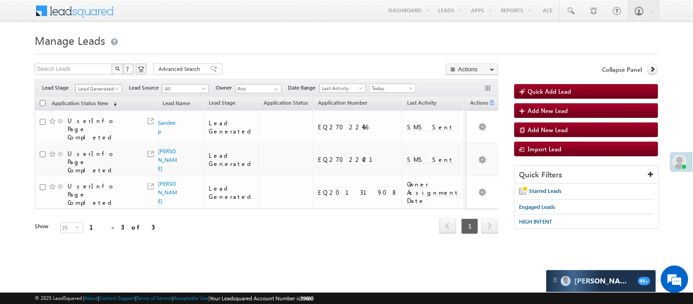
click at [104, 88] on span "Lead Generated" at bounding box center [97, 88] width 43 height 8
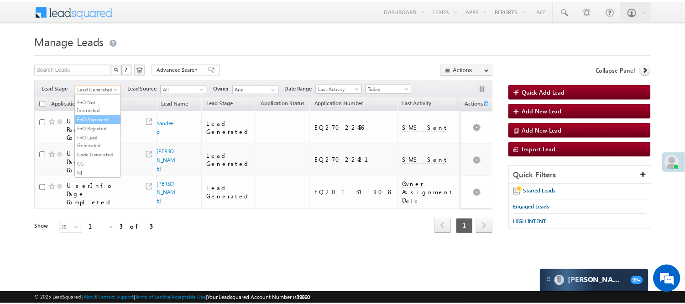
scroll to position [226, 0]
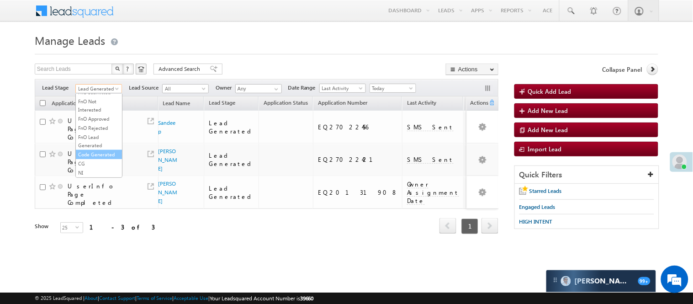
click at [92, 156] on link "Code Generated" at bounding box center [99, 154] width 46 height 8
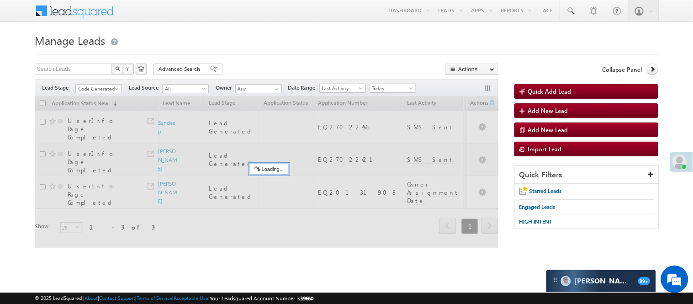
click at [281, 47] on h1 "Manage Leads" at bounding box center [346, 40] width 623 height 18
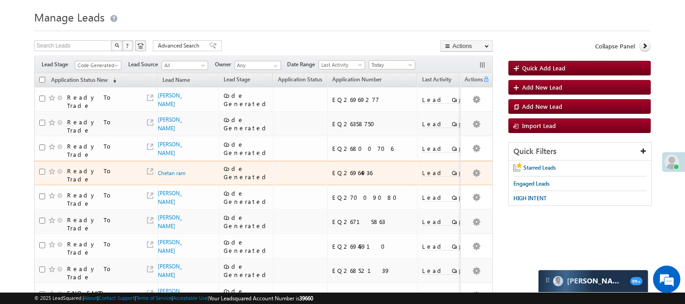
scroll to position [0, 0]
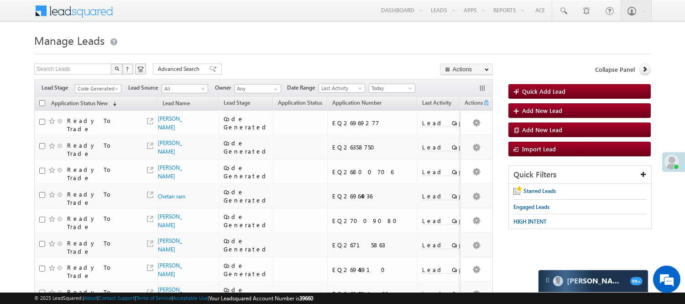
click at [95, 85] on span "Code Generated" at bounding box center [96, 88] width 43 height 8
click at [101, 112] on link "Lead Generated" at bounding box center [98, 108] width 46 height 8
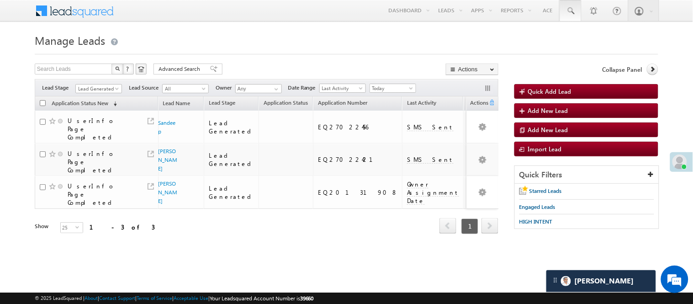
click at [564, 7] on link at bounding box center [570, 10] width 22 height 21
click at [570, 11] on span at bounding box center [570, 10] width 9 height 9
click at [577, 17] on link at bounding box center [570, 10] width 22 height 21
click at [572, 9] on span at bounding box center [570, 10] width 9 height 9
click at [567, 14] on span at bounding box center [570, 10] width 9 height 9
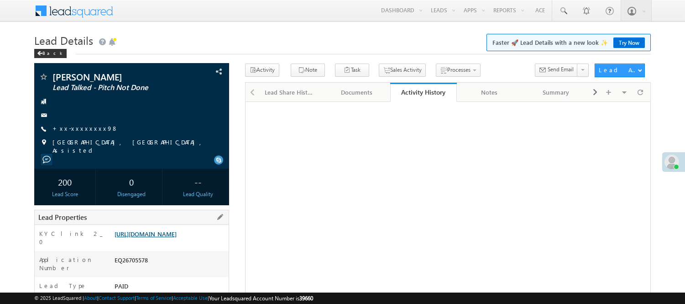
scroll to position [153, 0]
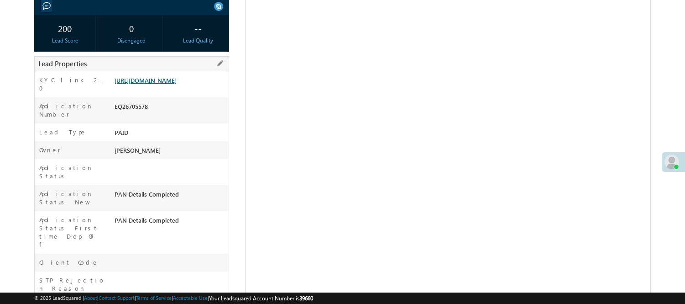
click at [177, 84] on link "[URL][DOMAIN_NAME]" at bounding box center [146, 80] width 62 height 8
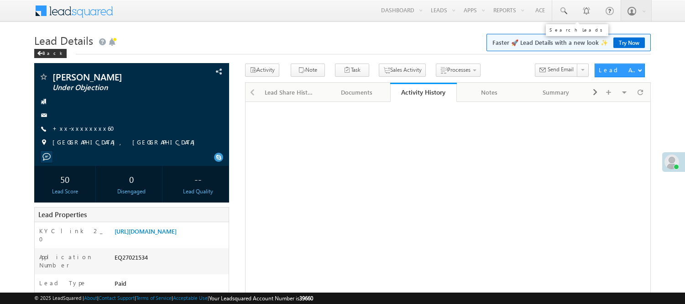
click at [564, 11] on span at bounding box center [563, 10] width 9 height 9
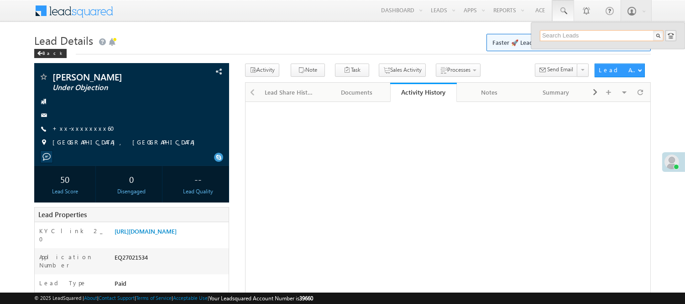
click at [572, 37] on input "text" at bounding box center [602, 35] width 124 height 11
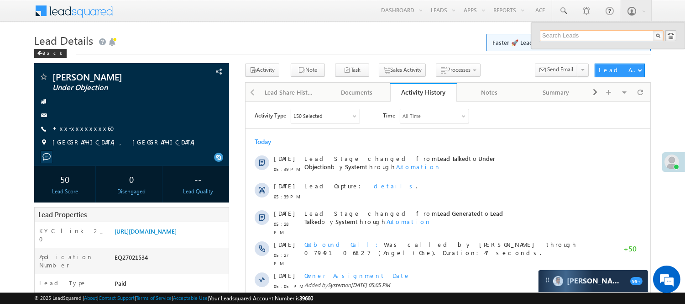
paste input "EQ27022421"
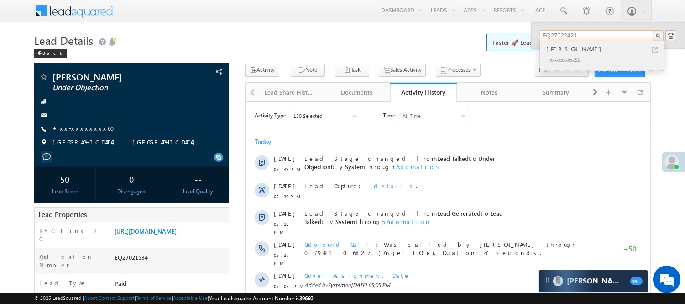
type input "EQ27022421"
click at [565, 58] on div "+xx-xxxxxxxx81" at bounding box center [606, 59] width 122 height 11
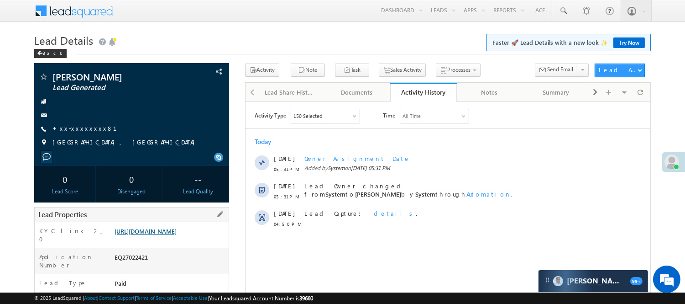
click at [177, 232] on link "[URL][DOMAIN_NAME]" at bounding box center [146, 231] width 62 height 8
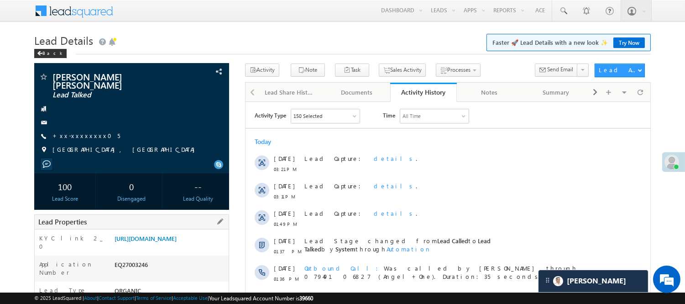
click at [134, 267] on div "Application Number EQ27003246" at bounding box center [132, 268] width 194 height 26
copy div "EQ27003246"
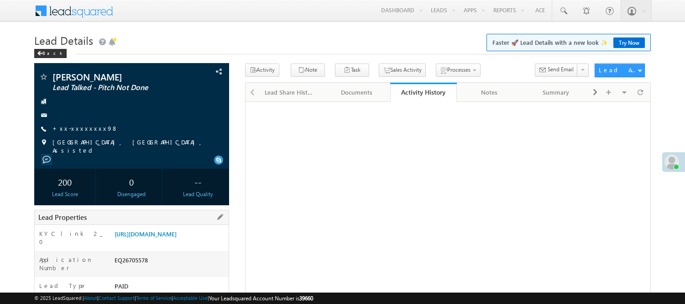
click at [130, 255] on div "EQ26705578" at bounding box center [170, 261] width 116 height 13
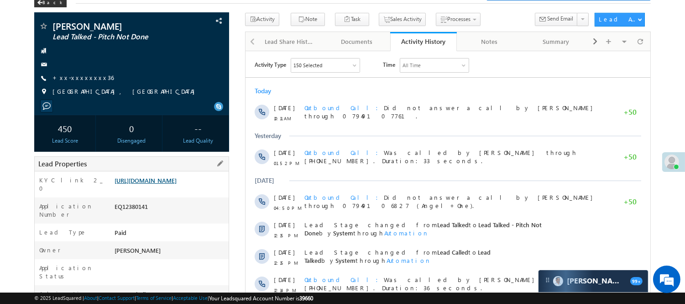
click at [177, 181] on link "[URL][DOMAIN_NAME]" at bounding box center [146, 180] width 62 height 8
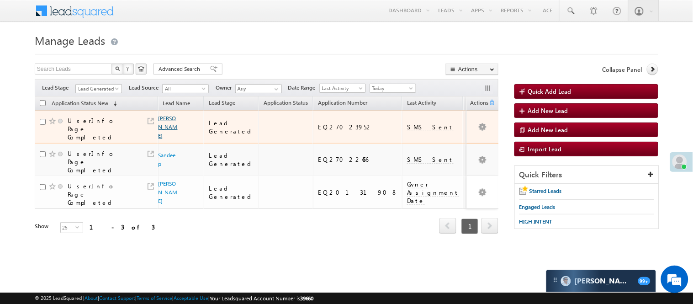
click at [166, 129] on link "Nageshwar Mahato" at bounding box center [167, 127] width 19 height 24
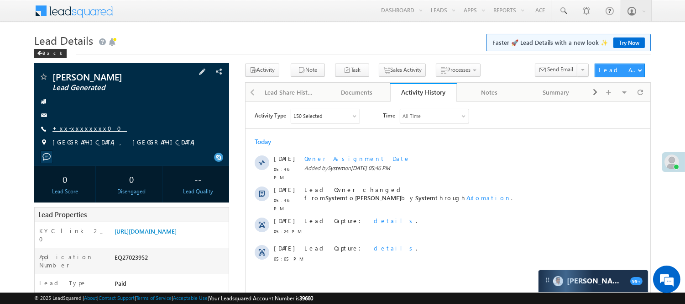
click at [82, 125] on link "+xx-xxxxxxxx00" at bounding box center [90, 128] width 74 height 8
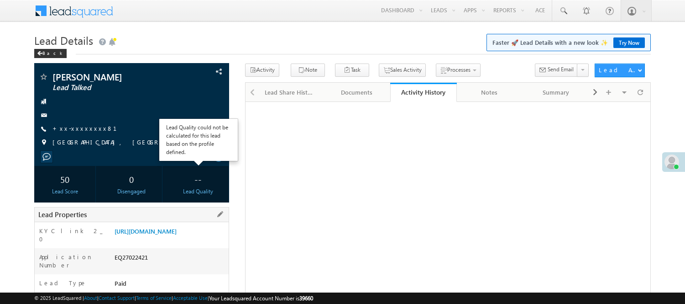
scroll to position [51, 0]
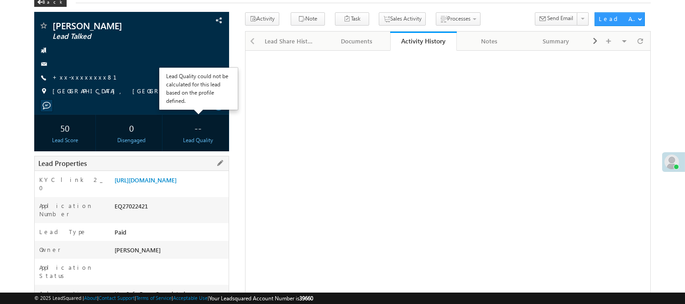
click at [202, 175] on div "KYC link 2_0 [URL][DOMAIN_NAME]" at bounding box center [132, 184] width 194 height 26
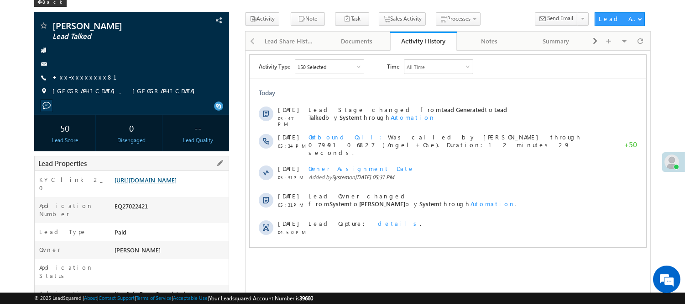
scroll to position [0, 0]
click at [177, 184] on link "[URL][DOMAIN_NAME]" at bounding box center [146, 180] width 62 height 8
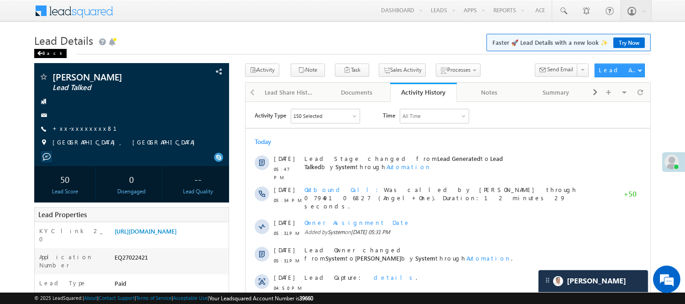
click at [47, 51] on div "Back" at bounding box center [50, 53] width 32 height 9
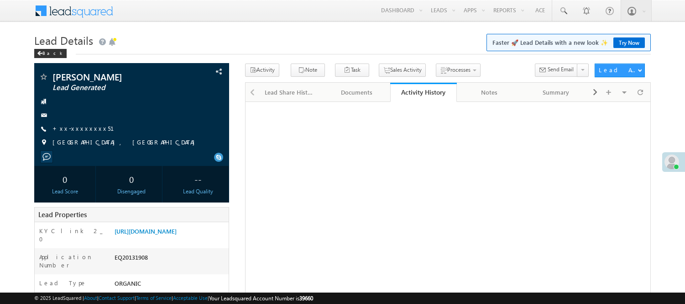
click at [81, 124] on link "+xx-xxxxxxxx51" at bounding box center [89, 128] width 73 height 8
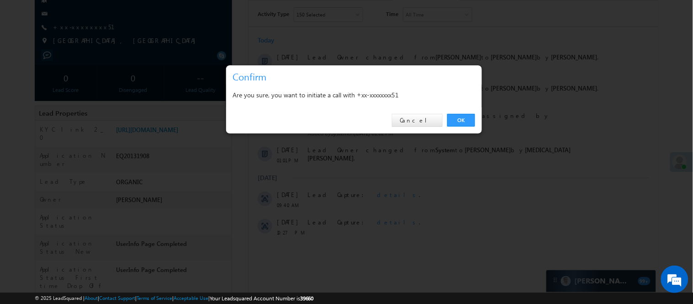
click at [427, 113] on div "OK Cancel" at bounding box center [354, 120] width 256 height 26
click at [427, 117] on link "Cancel" at bounding box center [417, 120] width 51 height 13
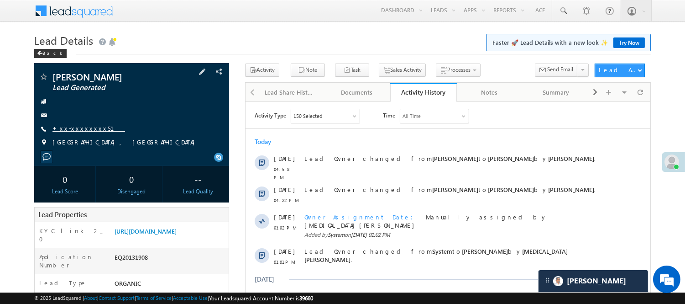
click at [82, 129] on link "+xx-xxxxxxxx51" at bounding box center [89, 128] width 73 height 8
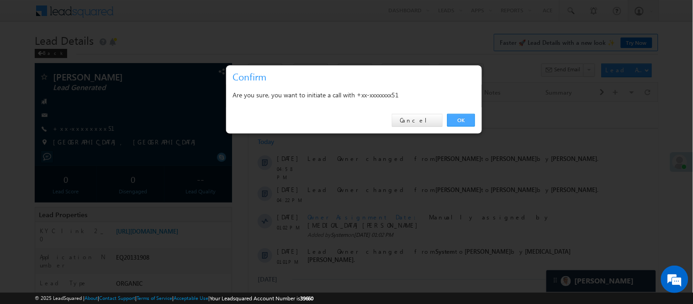
click at [456, 119] on link "OK" at bounding box center [461, 120] width 28 height 13
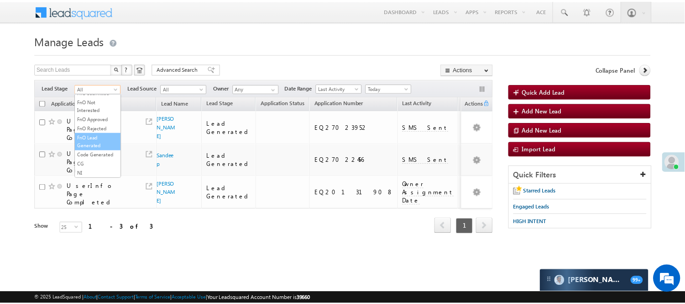
scroll to position [226, 0]
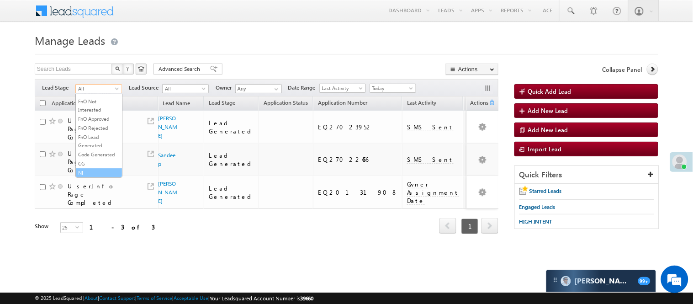
click at [104, 170] on link "NI" at bounding box center [99, 172] width 46 height 8
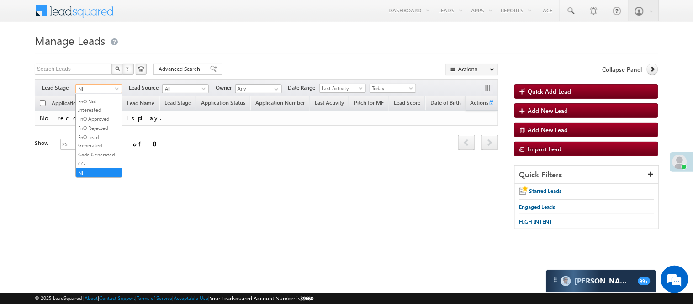
click at [99, 85] on span "NI" at bounding box center [97, 88] width 43 height 8
click at [93, 152] on link "Code Generated" at bounding box center [99, 154] width 46 height 8
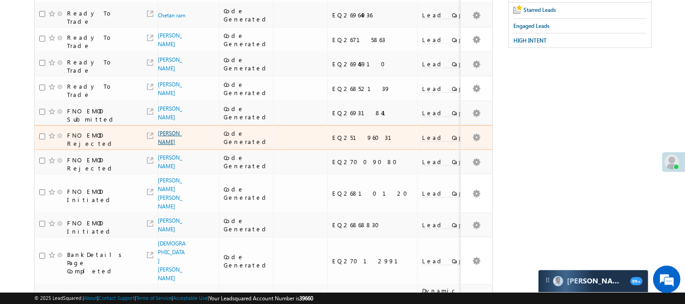
scroll to position [0, 0]
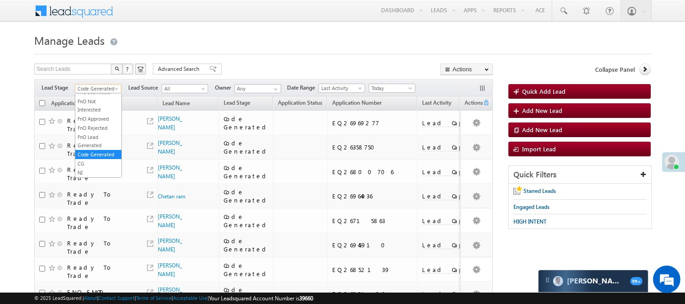
click at [102, 87] on span "Code Generated" at bounding box center [96, 88] width 43 height 8
click at [93, 112] on link "Lead Generated" at bounding box center [98, 108] width 46 height 8
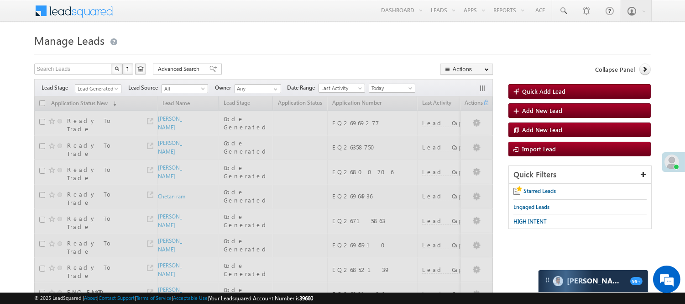
click at [281, 46] on h1 "Manage Leads" at bounding box center [342, 40] width 617 height 18
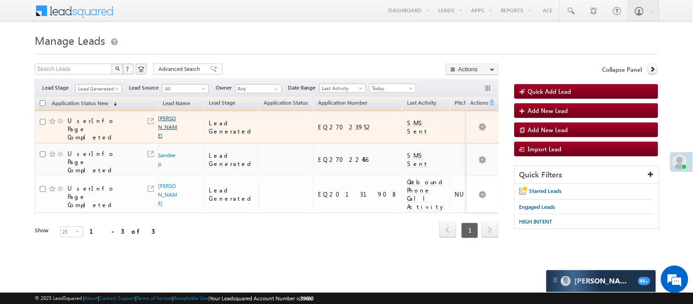
click at [163, 128] on link "[PERSON_NAME]" at bounding box center [167, 127] width 19 height 24
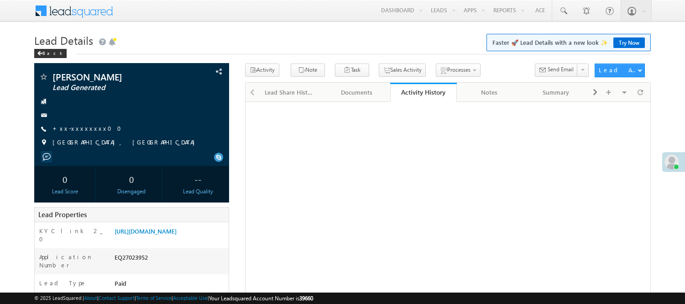
click at [70, 130] on link "+xx-xxxxxxxx00" at bounding box center [90, 128] width 74 height 8
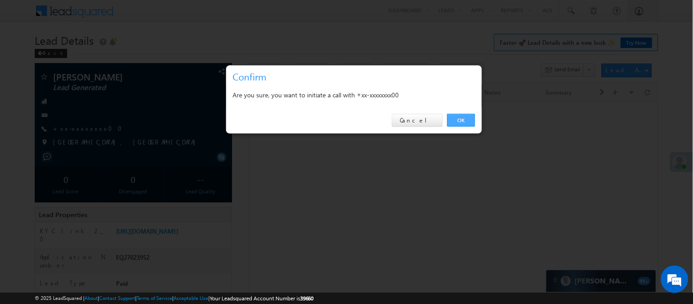
click at [455, 118] on link "OK" at bounding box center [461, 120] width 28 height 13
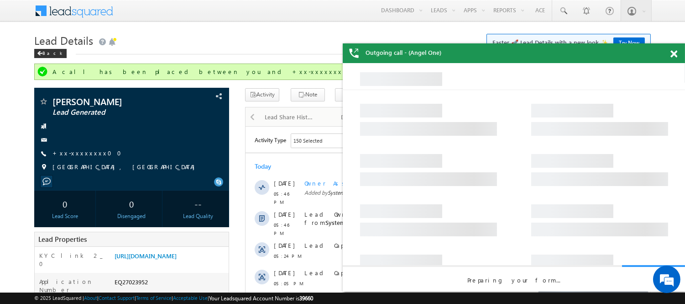
click at [675, 57] on div at bounding box center [679, 52] width 12 height 18
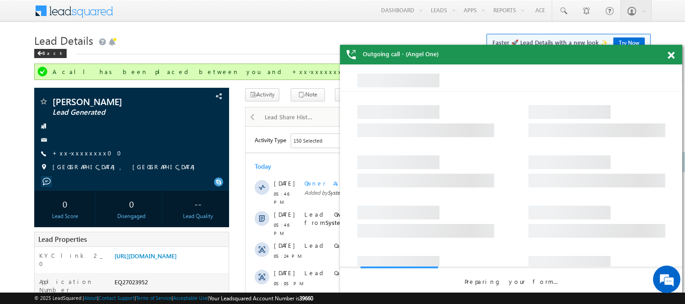
click at [675, 57] on div at bounding box center [676, 54] width 12 height 18
click at [670, 57] on span at bounding box center [671, 56] width 7 height 8
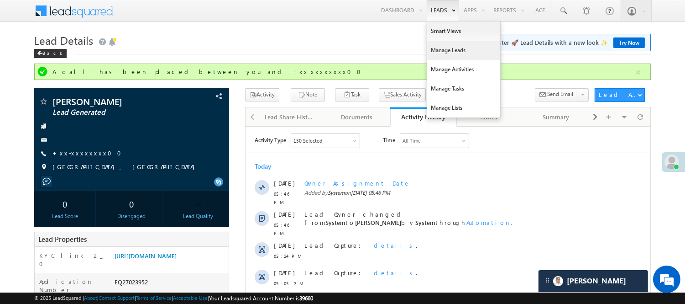
click at [449, 50] on link "Manage Leads" at bounding box center [463, 50] width 73 height 19
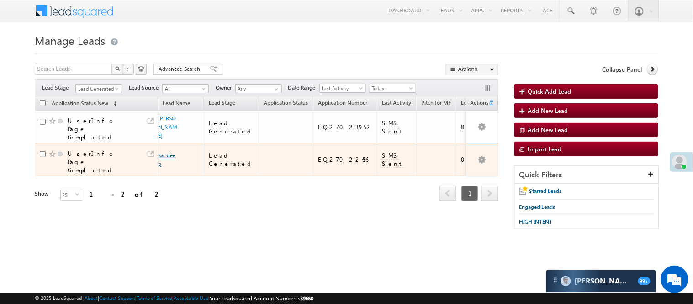
click at [169, 157] on link "Sandeep" at bounding box center [166, 160] width 17 height 16
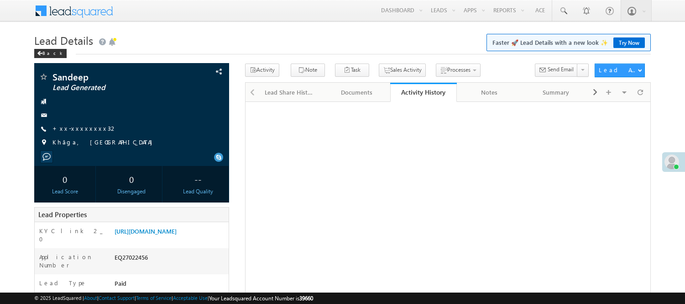
click at [84, 126] on link "+xx-xxxxxxxx32" at bounding box center [85, 128] width 65 height 8
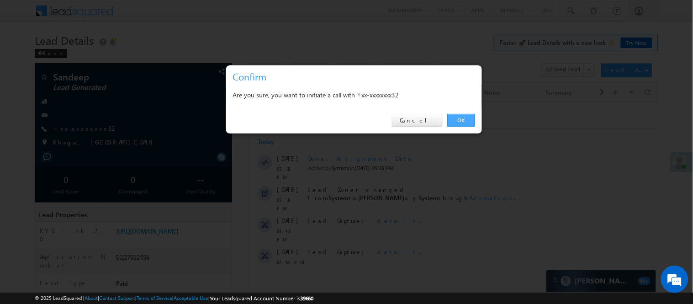
click at [468, 121] on link "OK" at bounding box center [461, 120] width 28 height 13
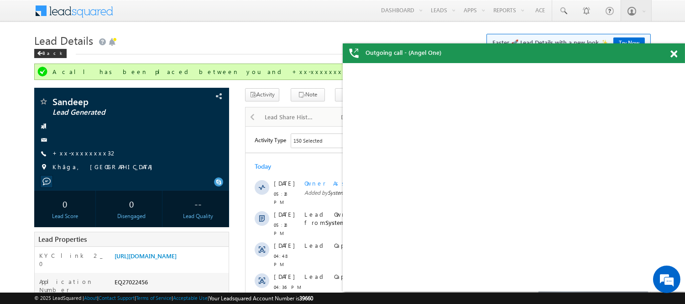
click at [673, 53] on span at bounding box center [674, 54] width 7 height 8
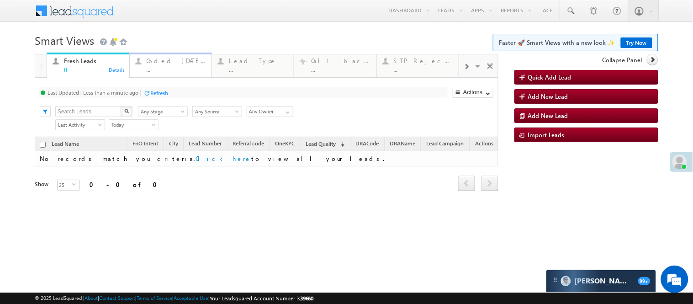
click at [152, 61] on div "Coded Today" at bounding box center [176, 60] width 59 height 7
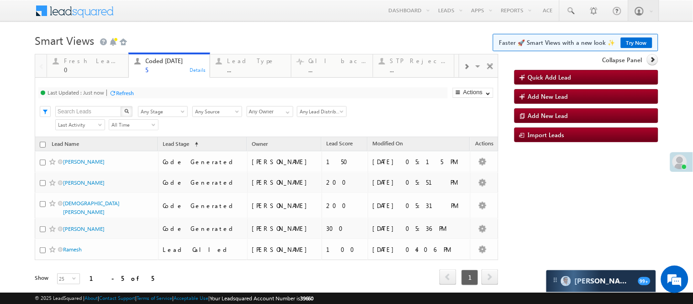
click at [188, 29] on body "Menu Nisha Anand Yadav Nisha .Yada v@ang elbro king. com" at bounding box center [346, 155] width 693 height 310
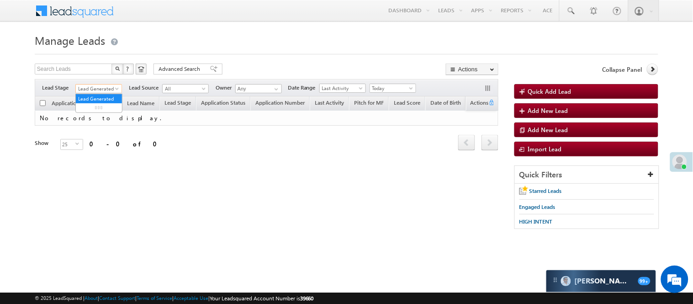
click at [100, 88] on span "Lead Generated" at bounding box center [97, 88] width 43 height 8
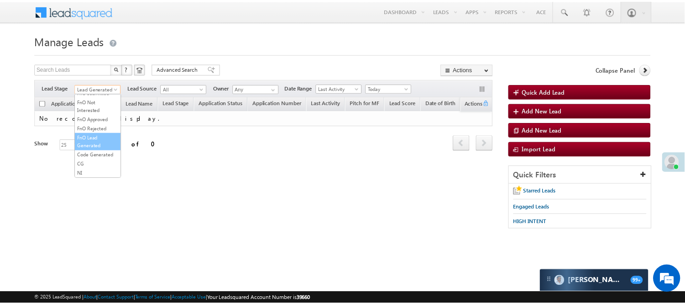
scroll to position [226, 0]
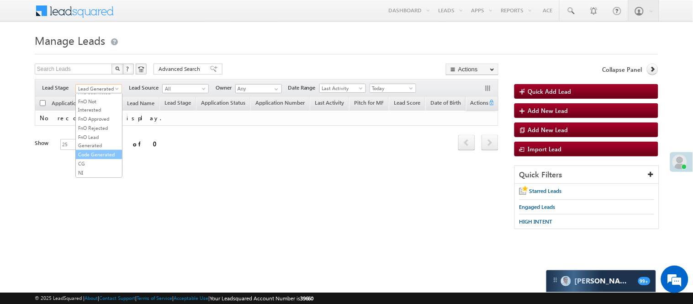
click at [96, 150] on link "Code Generated" at bounding box center [99, 154] width 46 height 8
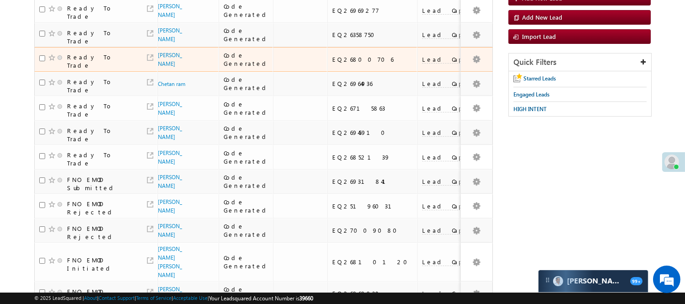
scroll to position [79, 0]
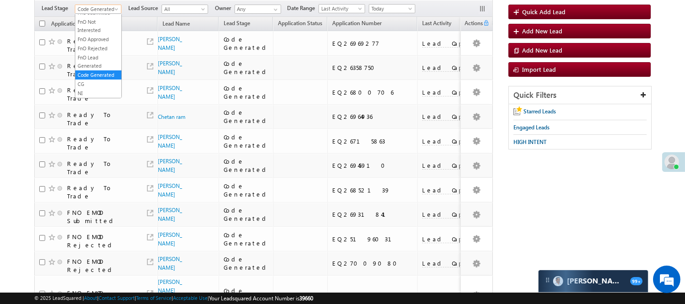
click at [106, 6] on span "Code Generated" at bounding box center [96, 9] width 43 height 8
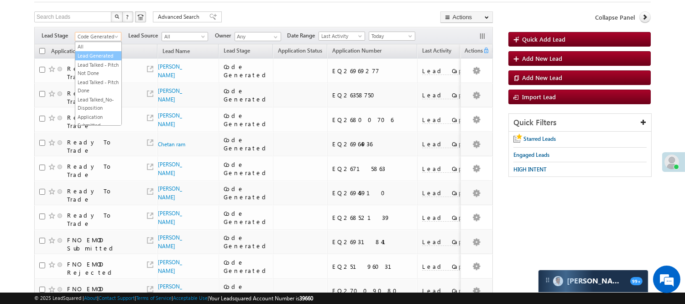
scroll to position [29, 0]
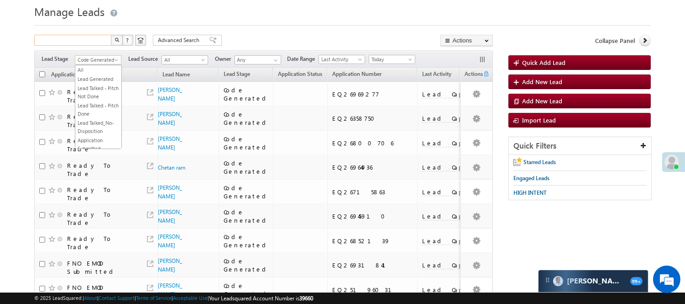
click at [99, 35] on input "text" at bounding box center [73, 40] width 78 height 11
type input "Search Leads"
click at [274, 16] on h1 "Manage Leads" at bounding box center [342, 11] width 617 height 18
click at [106, 59] on span "Code Generated" at bounding box center [96, 60] width 43 height 8
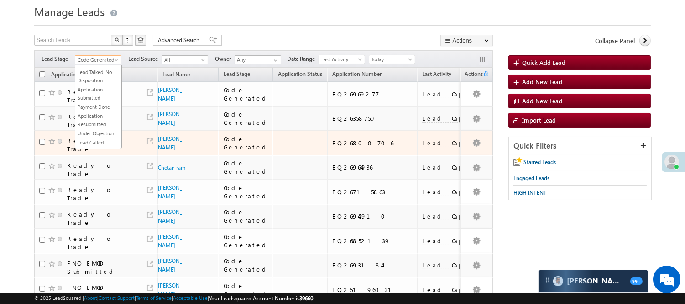
drag, startPoint x: 100, startPoint y: 83, endPoint x: 214, endPoint y: 142, distance: 128.6
click at [215, 142] on body "Menu Nisha Anand Yadav Nisha .Yada v@ang elbro king. com" at bounding box center [342, 243] width 685 height 544
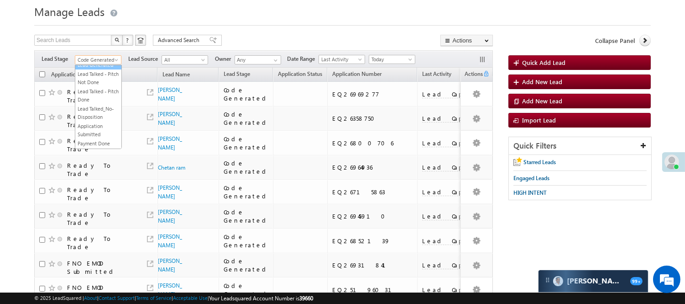
scroll to position [0, 0]
click at [89, 83] on link "Lead Generated" at bounding box center [98, 79] width 46 height 8
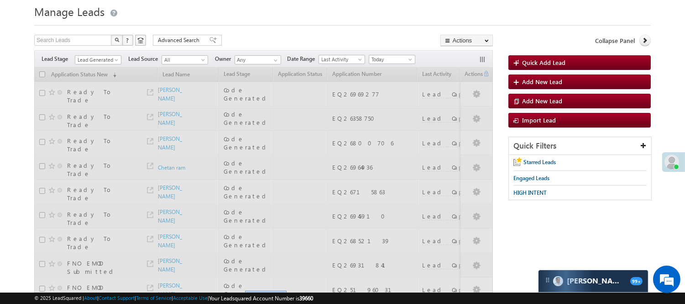
click at [230, 37] on div "Search Leads X ? 14 results found Advanced Search Advanced Search Advanced sear…" at bounding box center [263, 41] width 459 height 13
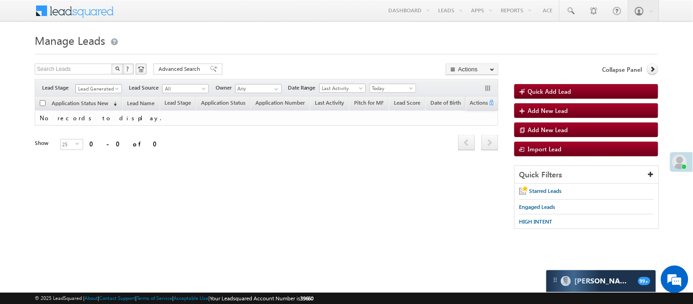
click at [106, 90] on span "Lead Generated" at bounding box center [97, 88] width 43 height 8
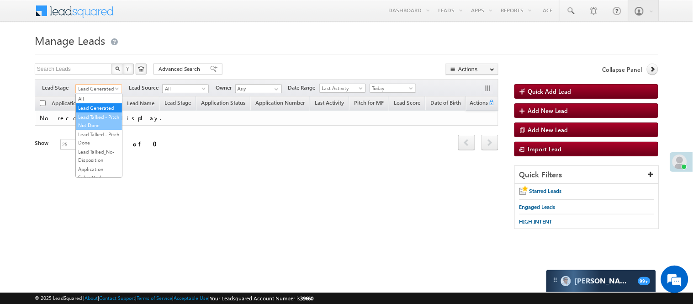
click at [108, 128] on link "Lead Talked - Pitch Not Done" at bounding box center [99, 121] width 46 height 16
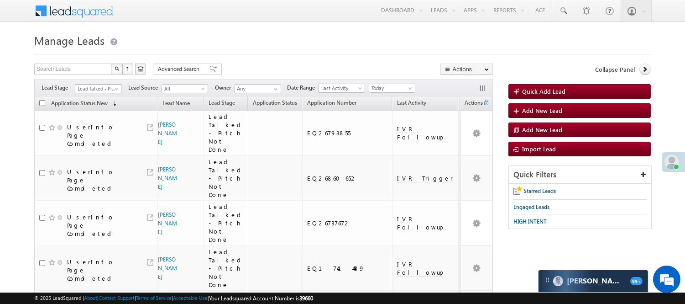
click at [111, 90] on span "Lead Talked - Pitch Not Done" at bounding box center [96, 88] width 43 height 8
click at [105, 112] on link "Lead Generated" at bounding box center [98, 108] width 46 height 8
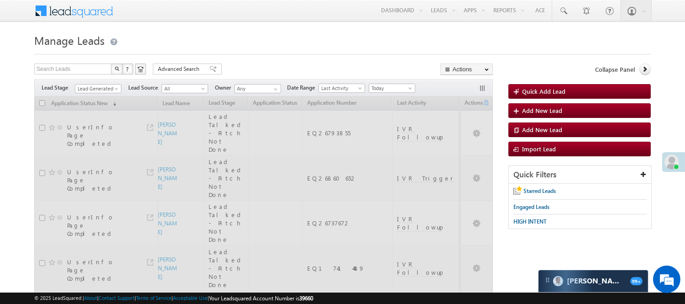
click at [253, 54] on div at bounding box center [342, 51] width 617 height 6
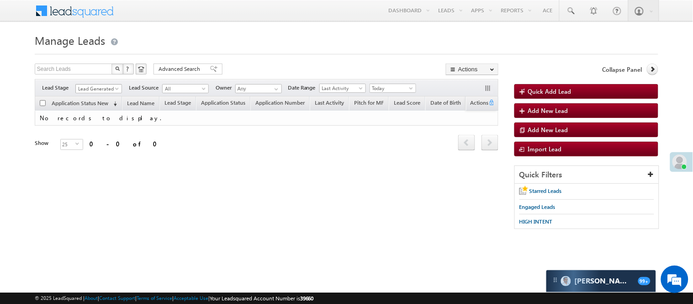
click at [112, 89] on span "Lead Generated" at bounding box center [97, 88] width 43 height 8
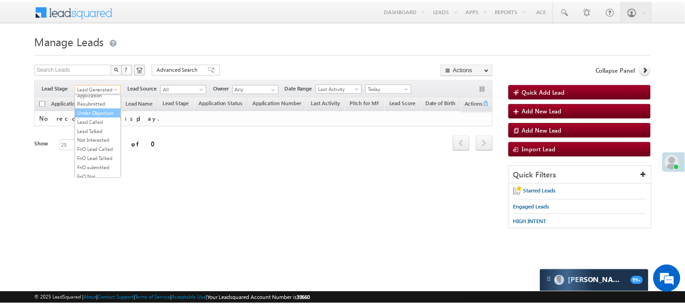
scroll to position [101, 0]
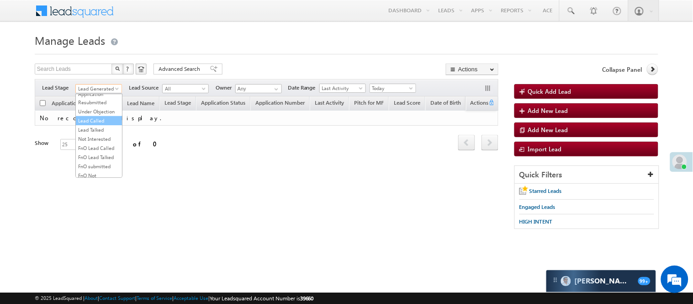
click at [110, 125] on link "Lead Called" at bounding box center [99, 120] width 46 height 8
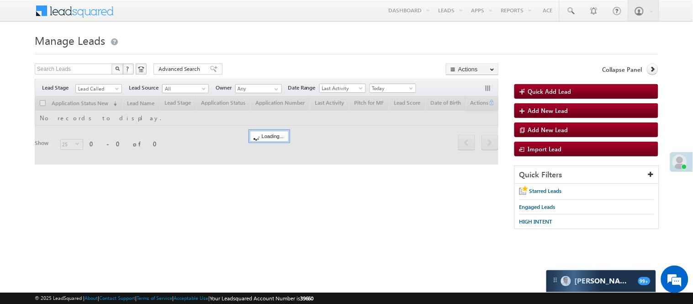
click at [290, 63] on form "Manage Leads Quick Add Lead Search Leads X ? 0 results found Advanced Search Ad…" at bounding box center [346, 134] width 623 height 207
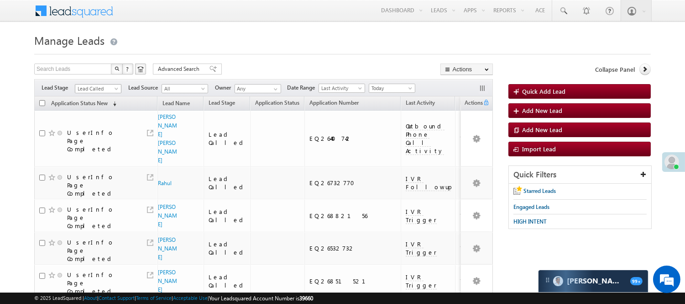
click at [88, 88] on span "Lead Called" at bounding box center [96, 88] width 43 height 8
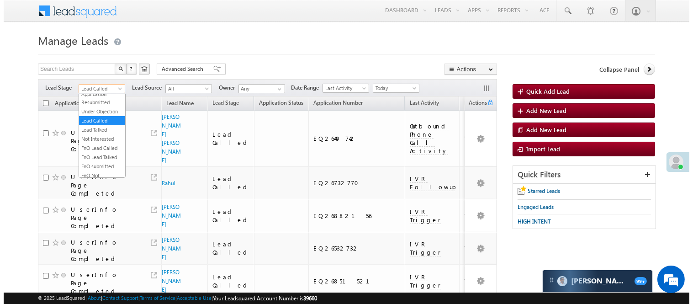
scroll to position [0, 0]
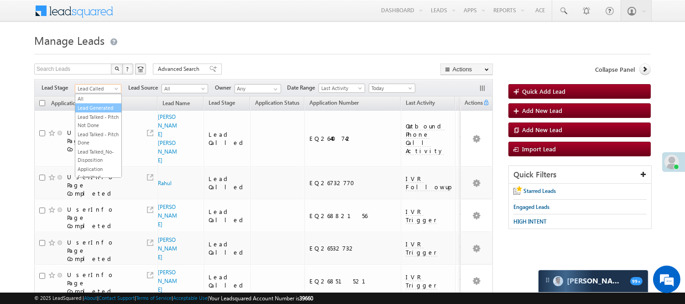
click at [89, 112] on link "Lead Generated" at bounding box center [98, 108] width 46 height 8
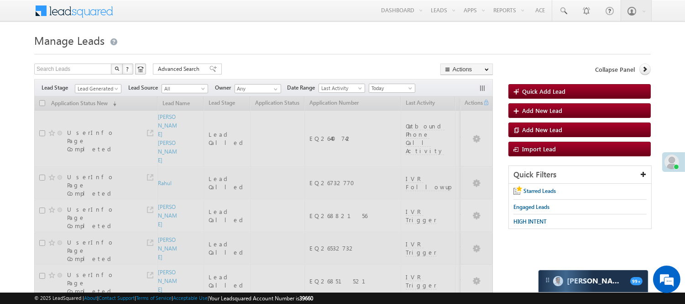
click at [102, 86] on span "Lead Generated" at bounding box center [96, 88] width 43 height 8
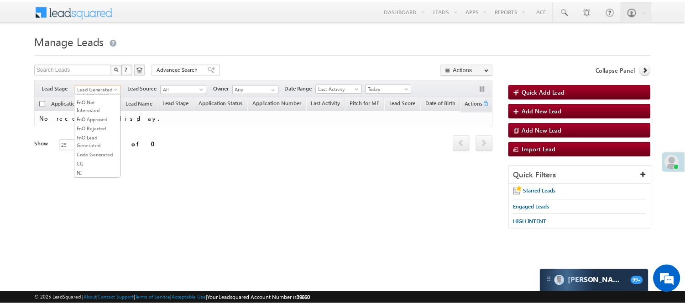
scroll to position [226, 0]
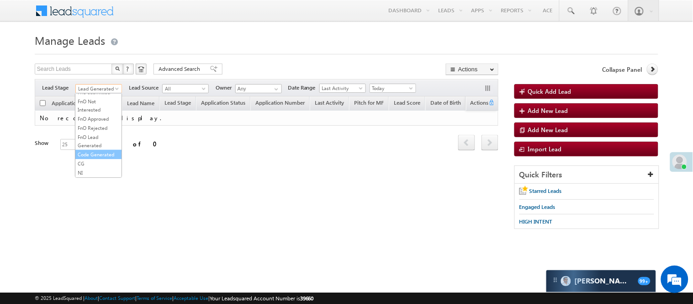
click at [104, 150] on link "Code Generated" at bounding box center [98, 154] width 46 height 8
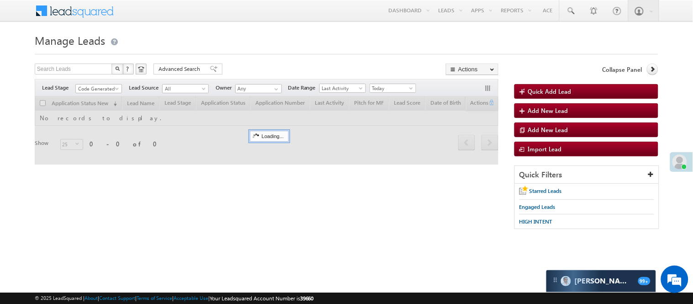
click at [233, 64] on div "Search Leads X ? 0 results found Advanced Search Advanced Search Advanced searc…" at bounding box center [266, 69] width 463 height 13
click at [85, 93] on body "Menu Nisha Anand Yadav Nisha .Yada v@ang elbro king. com" at bounding box center [346, 129] width 693 height 259
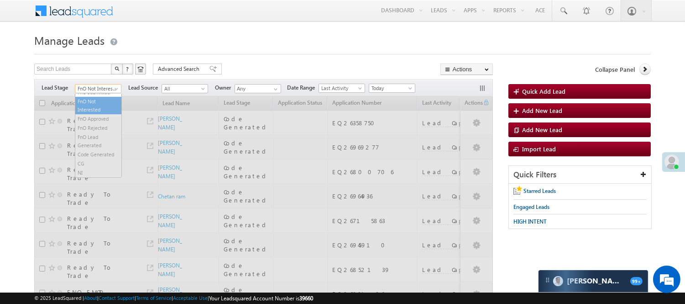
click at [103, 89] on span "FnO Not Interested" at bounding box center [96, 88] width 43 height 8
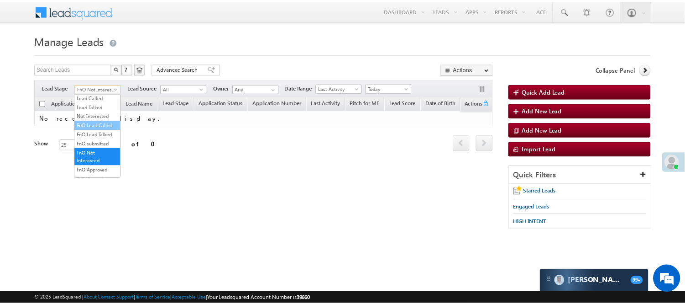
scroll to position [0, 0]
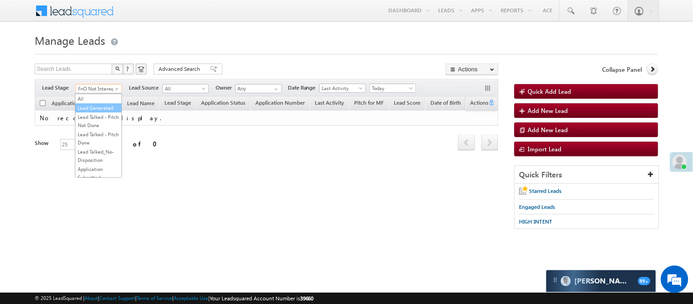
click at [99, 112] on link "Lead Generated" at bounding box center [98, 108] width 46 height 8
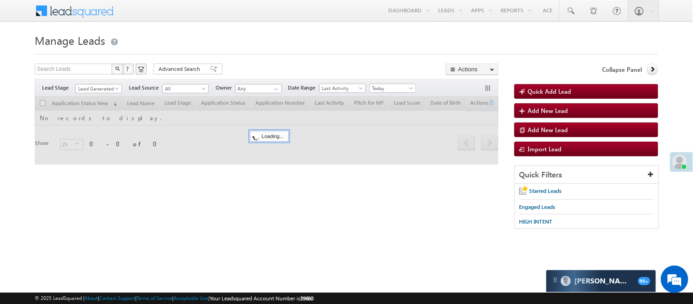
click at [259, 61] on form "Manage Leads Quick Add Lead Search Leads X ? 0 results found Advanced Search Ad…" at bounding box center [346, 134] width 623 height 207
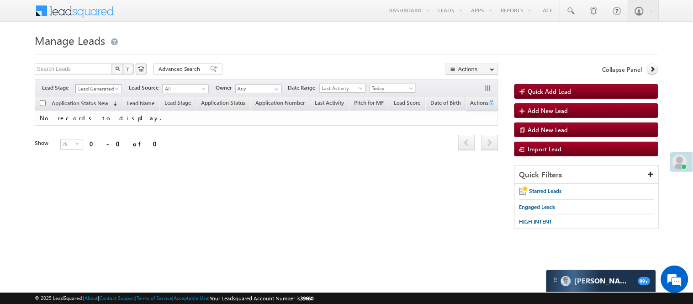
click at [105, 88] on span "Lead Generated" at bounding box center [97, 88] width 43 height 8
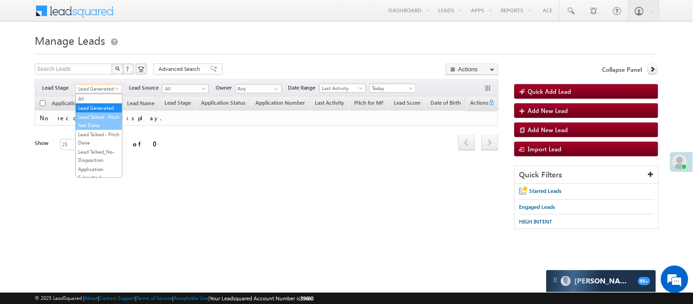
click at [90, 129] on link "Lead Talked - Pitch Not Done" at bounding box center [99, 121] width 46 height 16
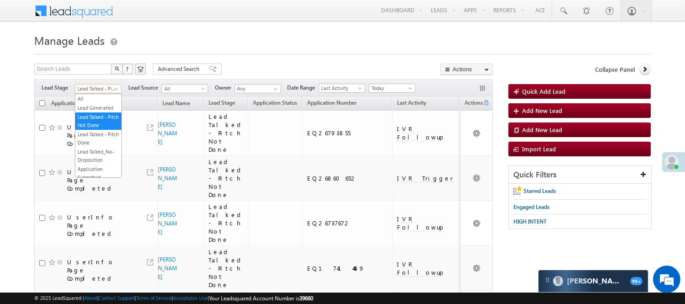
click at [93, 91] on span "Lead Talked - Pitch Not Done" at bounding box center [96, 88] width 43 height 8
click at [96, 106] on link "Lead Generated" at bounding box center [98, 108] width 46 height 8
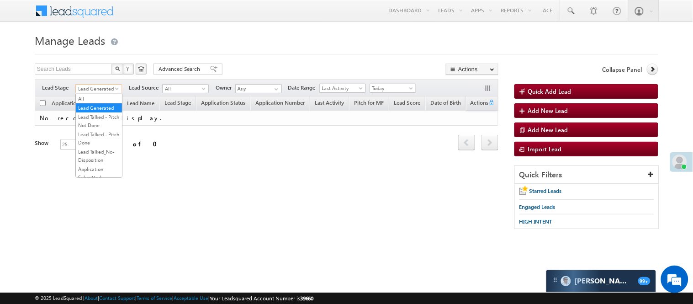
click at [99, 89] on span "Lead Generated" at bounding box center [97, 88] width 43 height 8
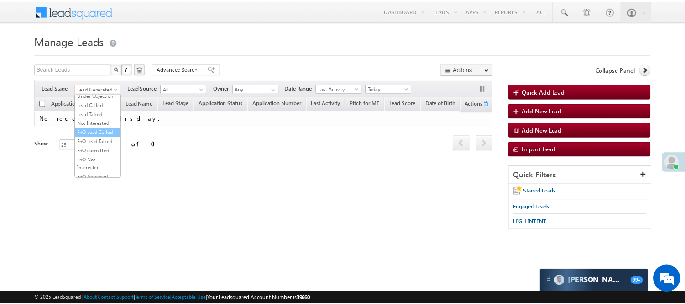
scroll to position [226, 0]
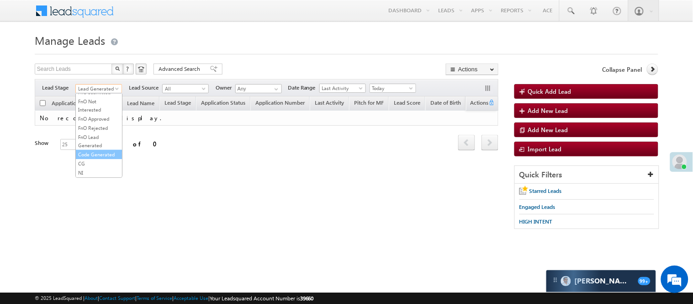
click at [96, 150] on link "Code Generated" at bounding box center [99, 154] width 46 height 8
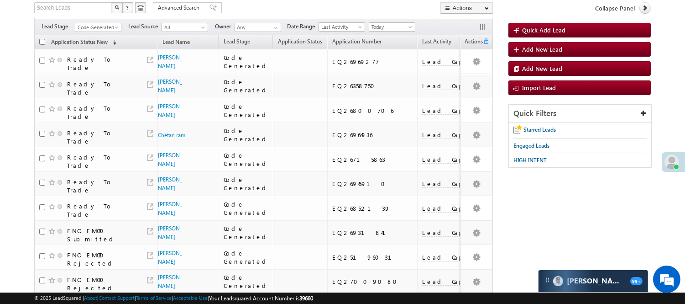
scroll to position [0, 0]
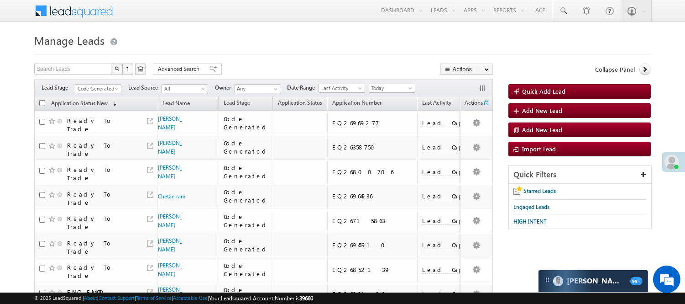
click at [110, 85] on span "Code Generated" at bounding box center [96, 88] width 43 height 8
click at [90, 112] on link "Lead Generated" at bounding box center [98, 108] width 46 height 8
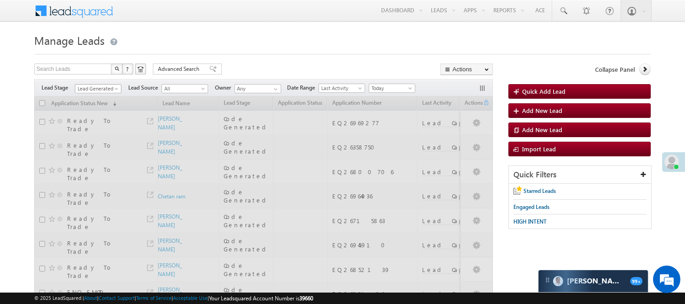
click at [102, 87] on span "Lead Generated" at bounding box center [96, 88] width 43 height 8
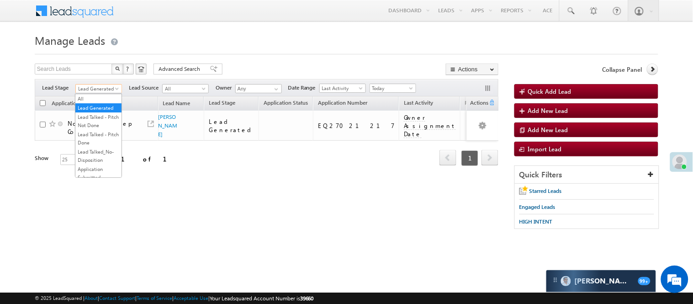
click at [149, 151] on div "Refresh first prev 1 next last 1 - 1 of 1" at bounding box center [266, 154] width 463 height 26
click at [162, 116] on div "View Lead" at bounding box center [162, 112] width 51 height 15
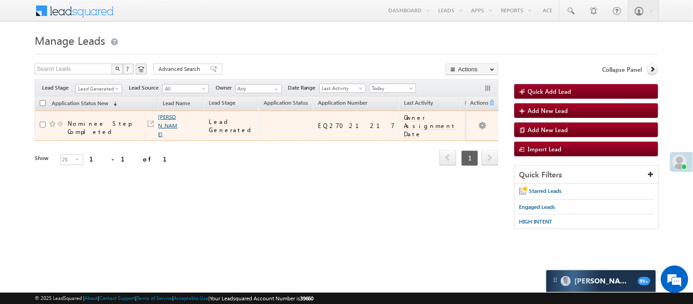
click at [164, 117] on link "Kaushik karan" at bounding box center [167, 125] width 19 height 24
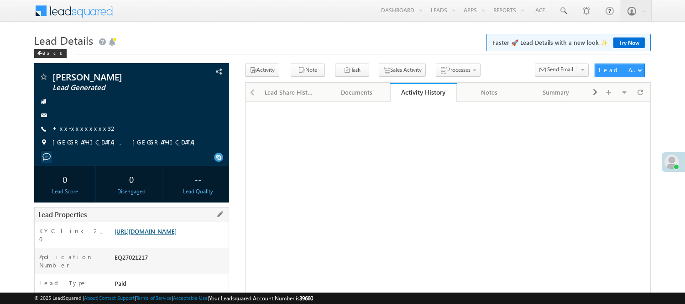
click at [155, 235] on link "https://angelbroking1-pk3em7sa.customui-test.leadsquared.com?leadId=10905333-1f…" at bounding box center [146, 231] width 62 height 8
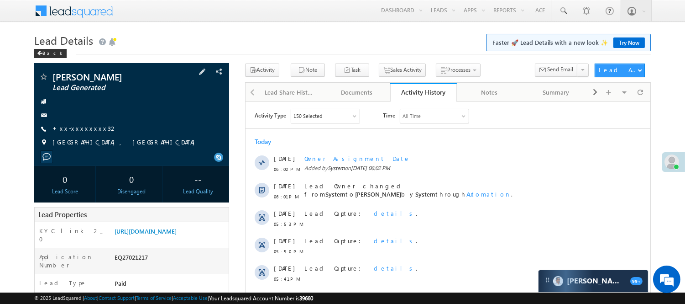
click at [79, 133] on span "+xx-xxxxxxxx32" at bounding box center [85, 128] width 65 height 9
click at [77, 130] on link "+xx-xxxxxxxx32" at bounding box center [85, 128] width 65 height 8
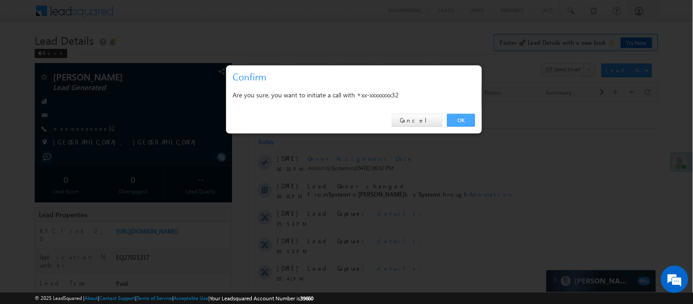
click at [458, 120] on link "OK" at bounding box center [461, 120] width 28 height 13
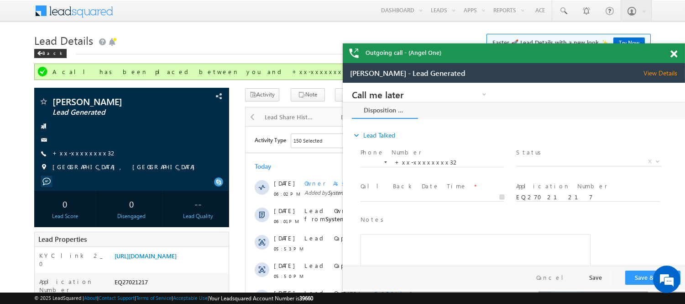
click at [671, 52] on span at bounding box center [674, 54] width 7 height 8
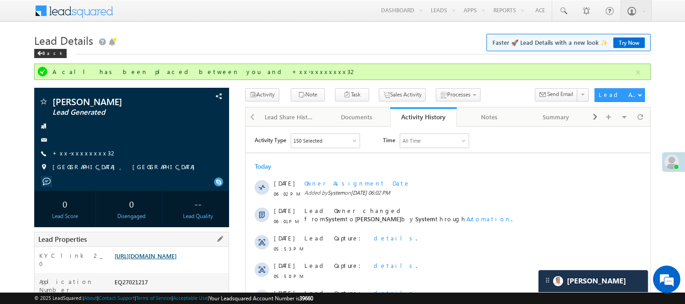
click at [175, 257] on link "https://angelbroking1-pk3em7sa.customui-test.leadsquared.com?leadId=10905333-1f…" at bounding box center [146, 256] width 62 height 8
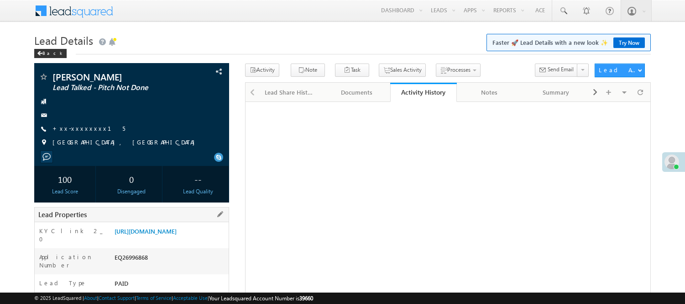
scroll to position [51, 0]
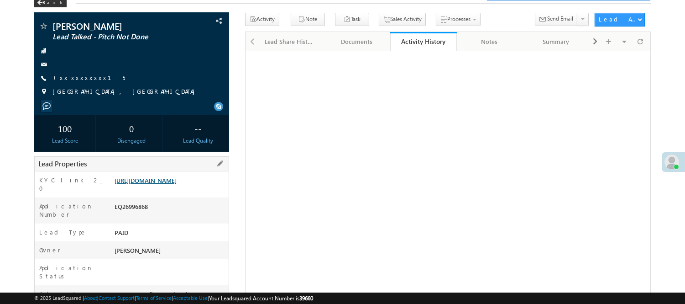
click at [162, 184] on link "[URL][DOMAIN_NAME]" at bounding box center [146, 180] width 62 height 8
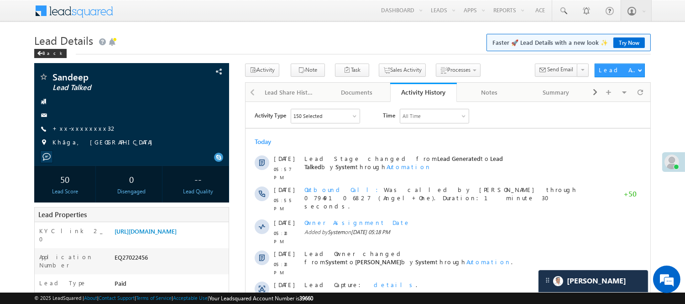
scroll to position [304, 0]
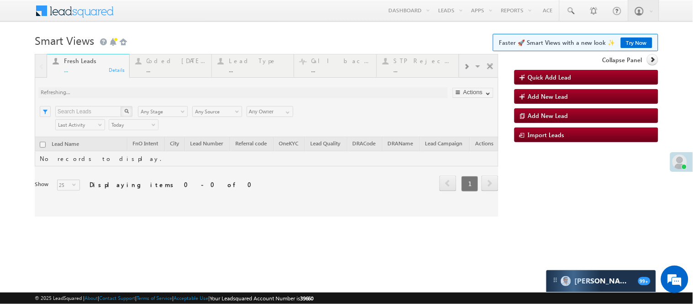
drag, startPoint x: 170, startPoint y: 55, endPoint x: 170, endPoint y: 66, distance: 11.0
click at [170, 66] on div at bounding box center [266, 135] width 463 height 163
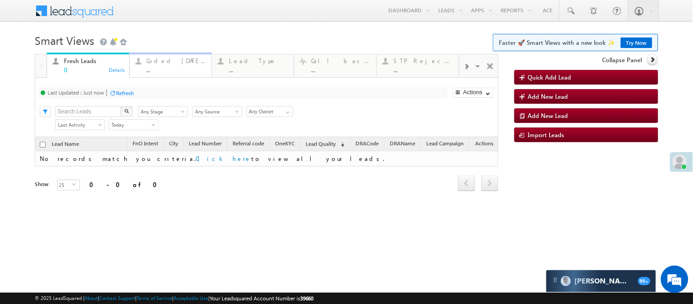
click at [185, 57] on div "Coded [DATE]" at bounding box center [176, 60] width 59 height 7
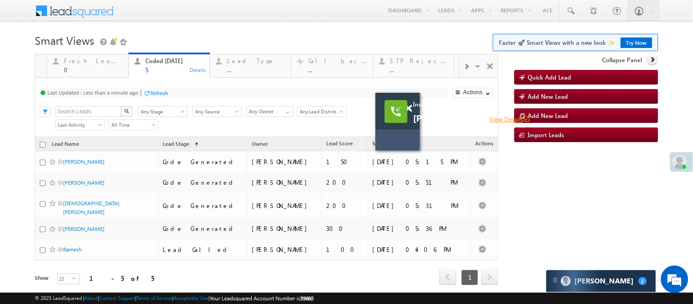
click at [489, 120] on link "View Details open_in_new" at bounding box center [509, 119] width 41 height 9
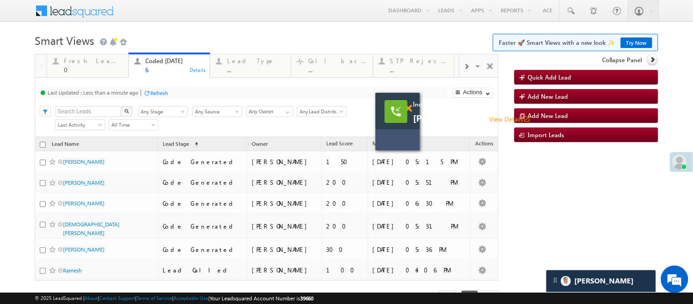
click at [410, 107] on span at bounding box center [408, 109] width 7 height 8
